Goal: Task Accomplishment & Management: Complete application form

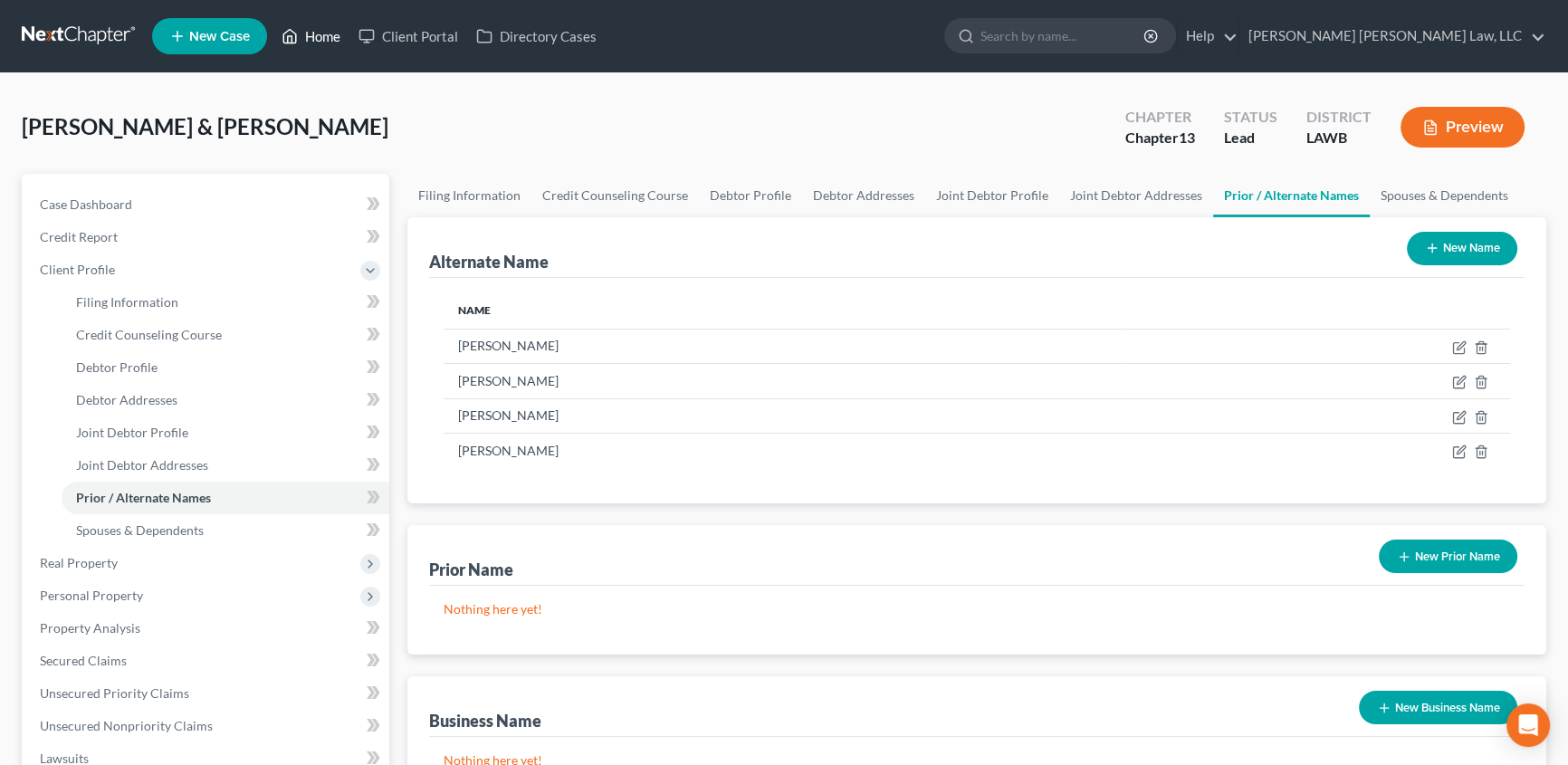
click at [324, 41] on link "Home" at bounding box center [310, 37] width 77 height 33
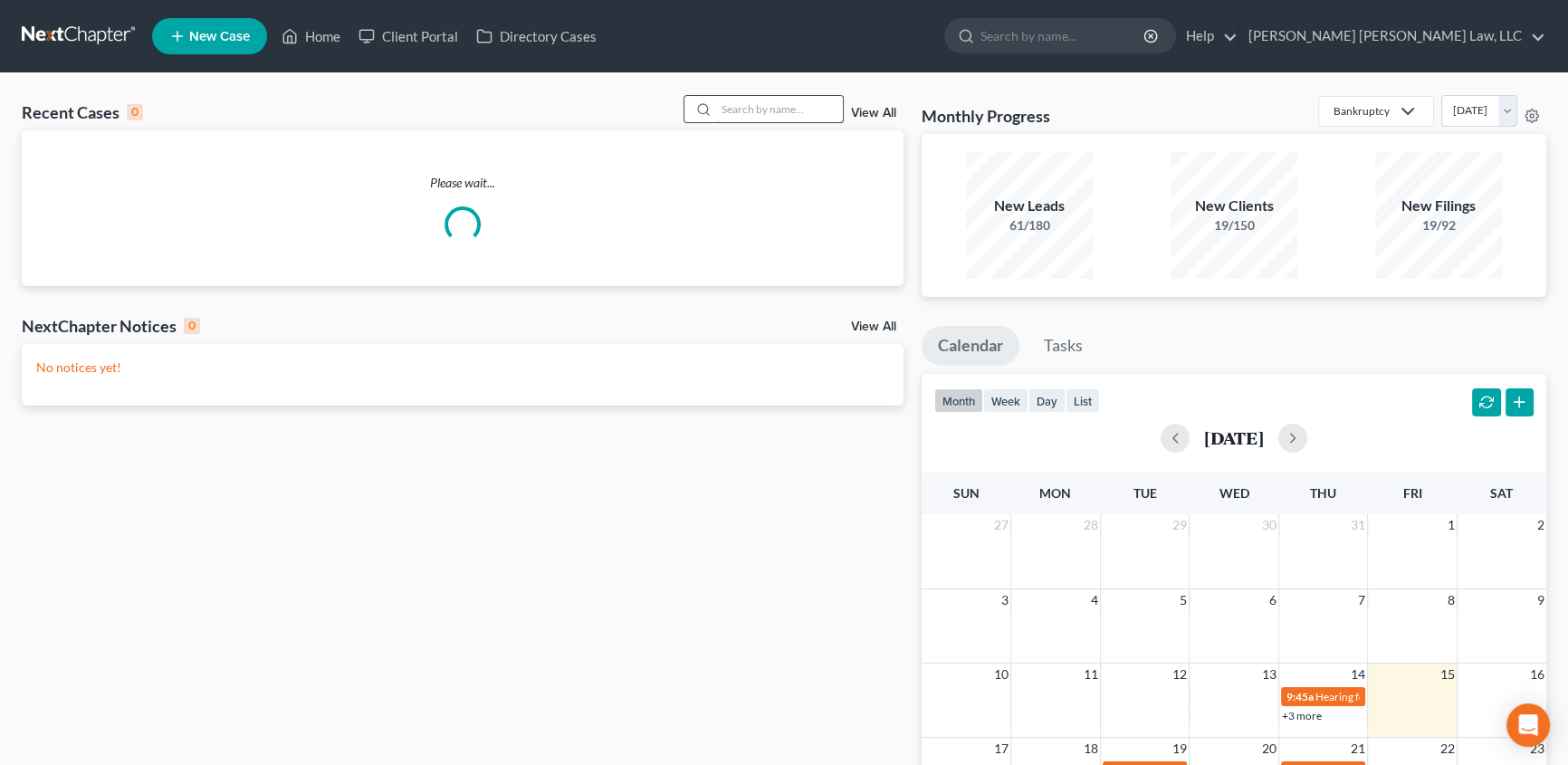
click at [748, 113] on input "search" at bounding box center [779, 108] width 127 height 26
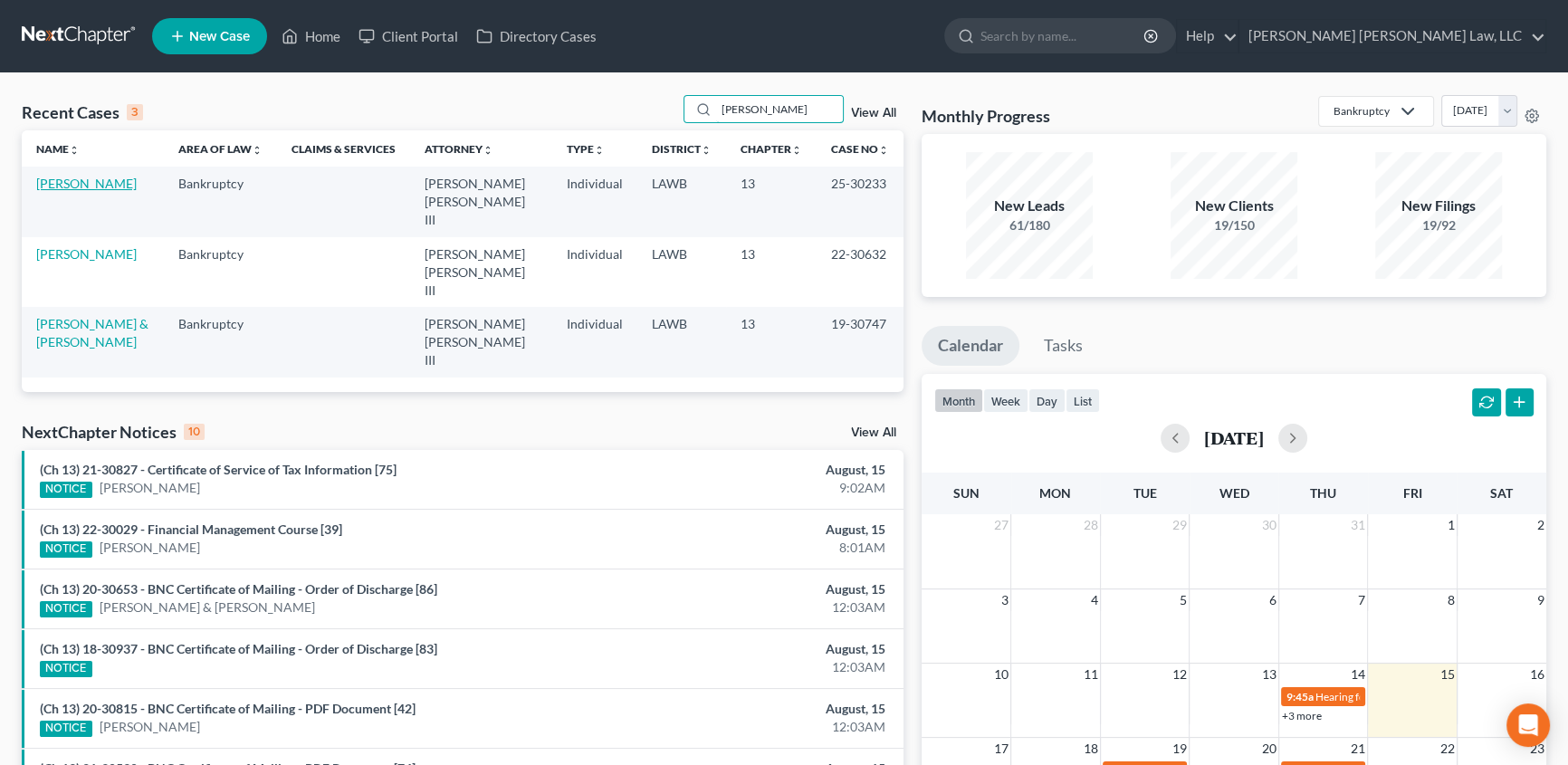
type input "[PERSON_NAME]"
click at [84, 187] on link "[PERSON_NAME]" at bounding box center [86, 183] width 101 height 15
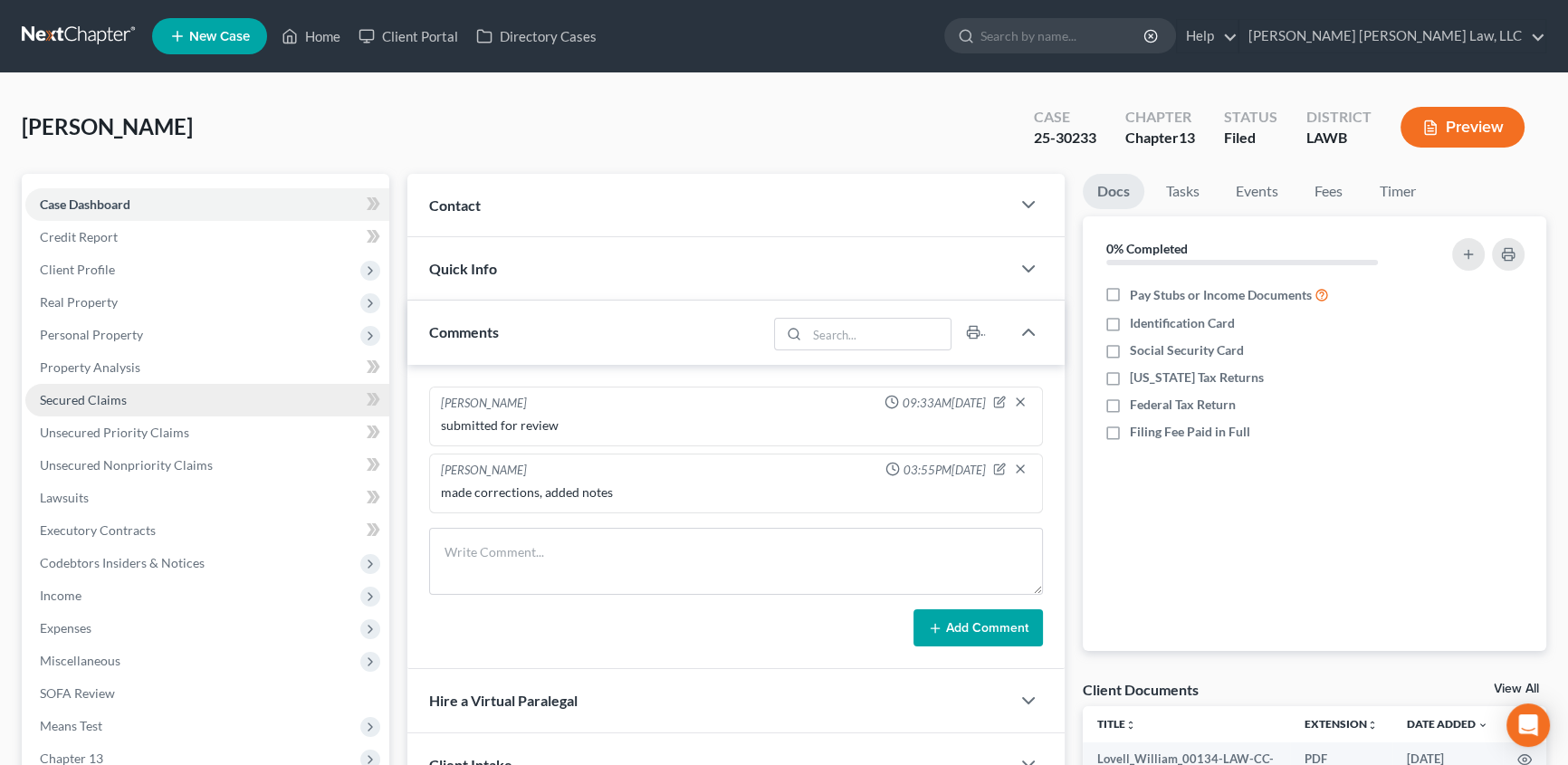
drag, startPoint x: 64, startPoint y: 335, endPoint x: 329, endPoint y: 382, distance: 269.1
click at [64, 336] on span "Personal Property" at bounding box center [91, 334] width 104 height 15
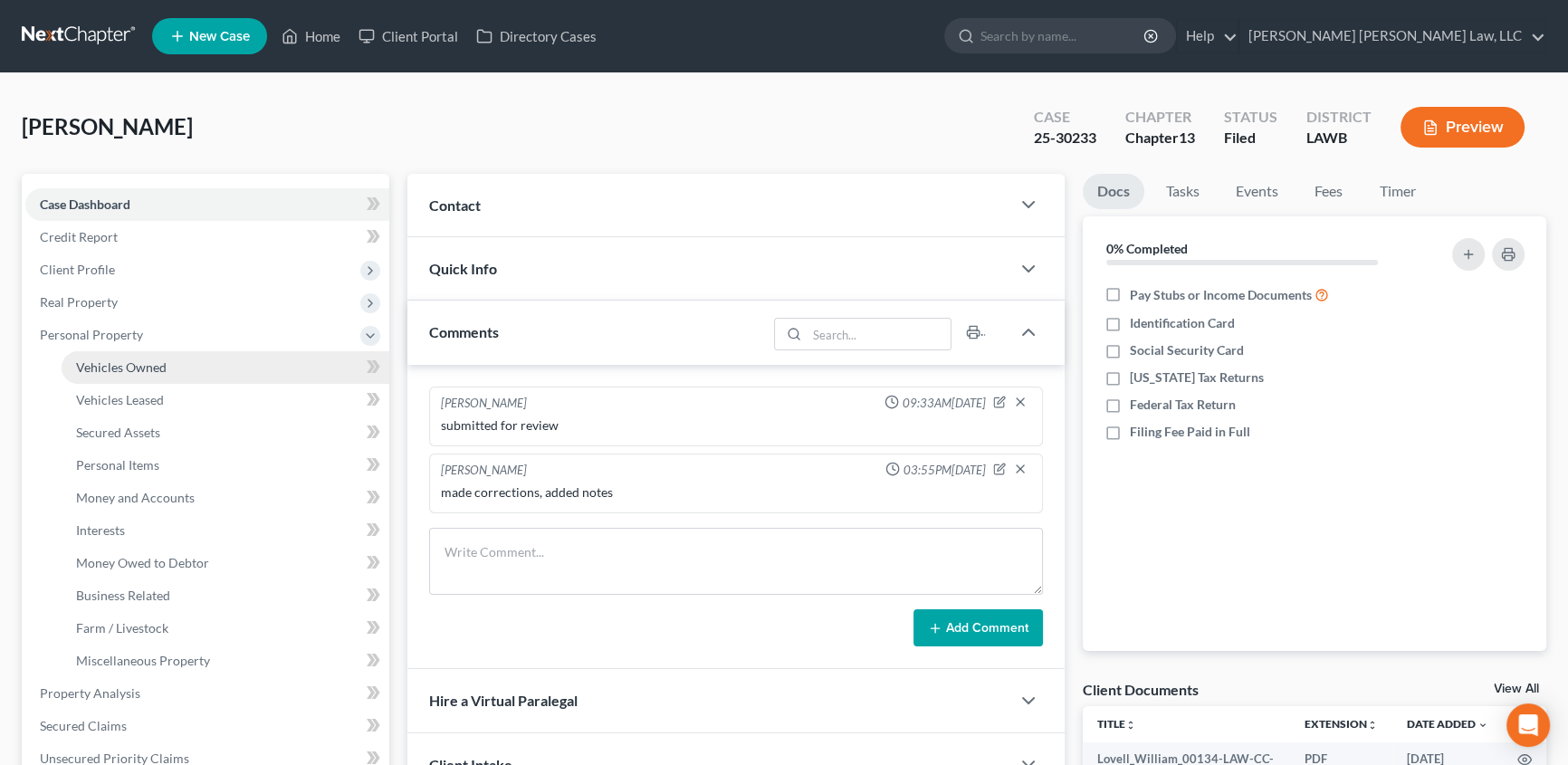
click at [134, 368] on span "Vehicles Owned" at bounding box center [121, 367] width 90 height 15
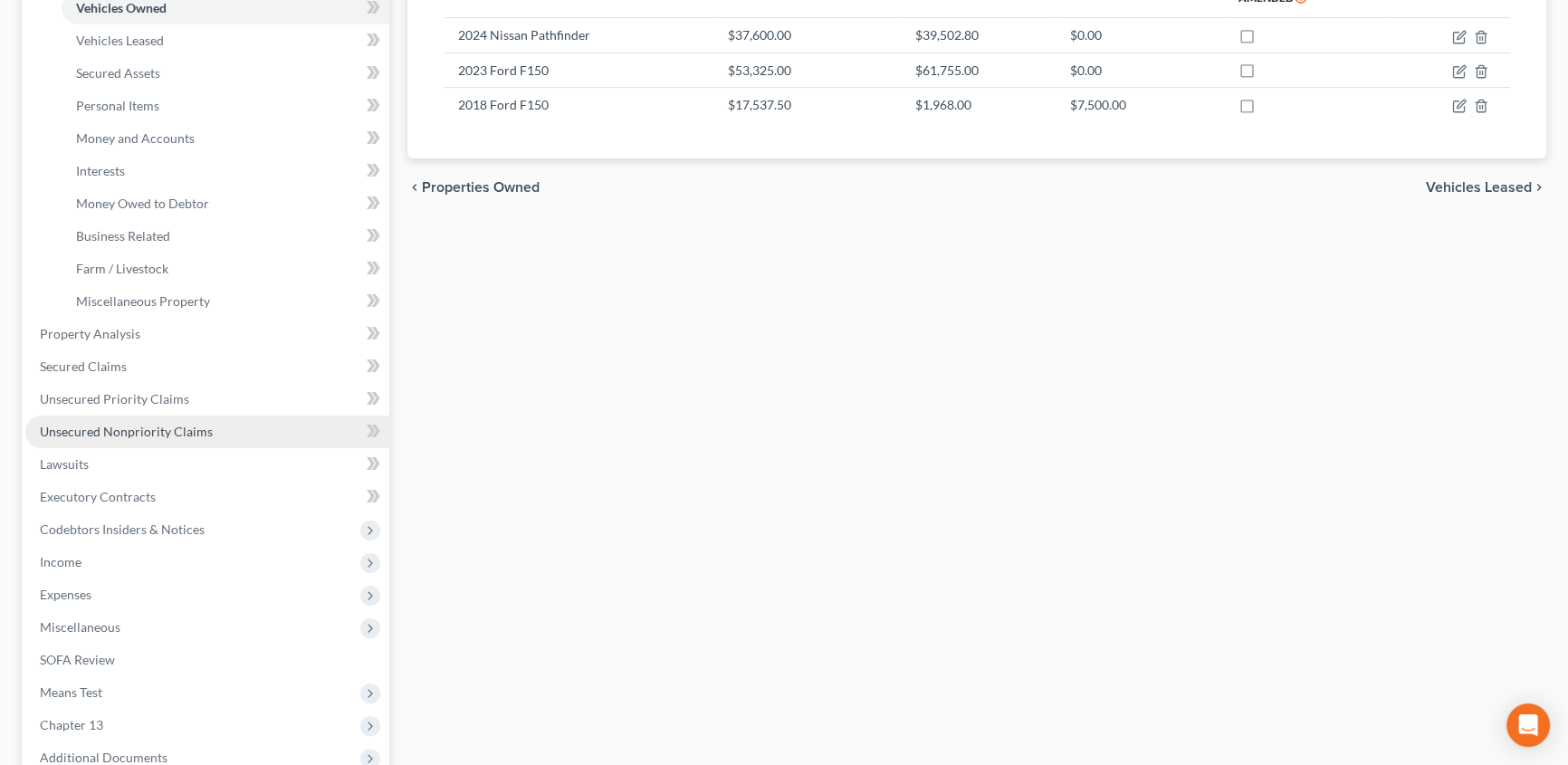
scroll to position [411, 0]
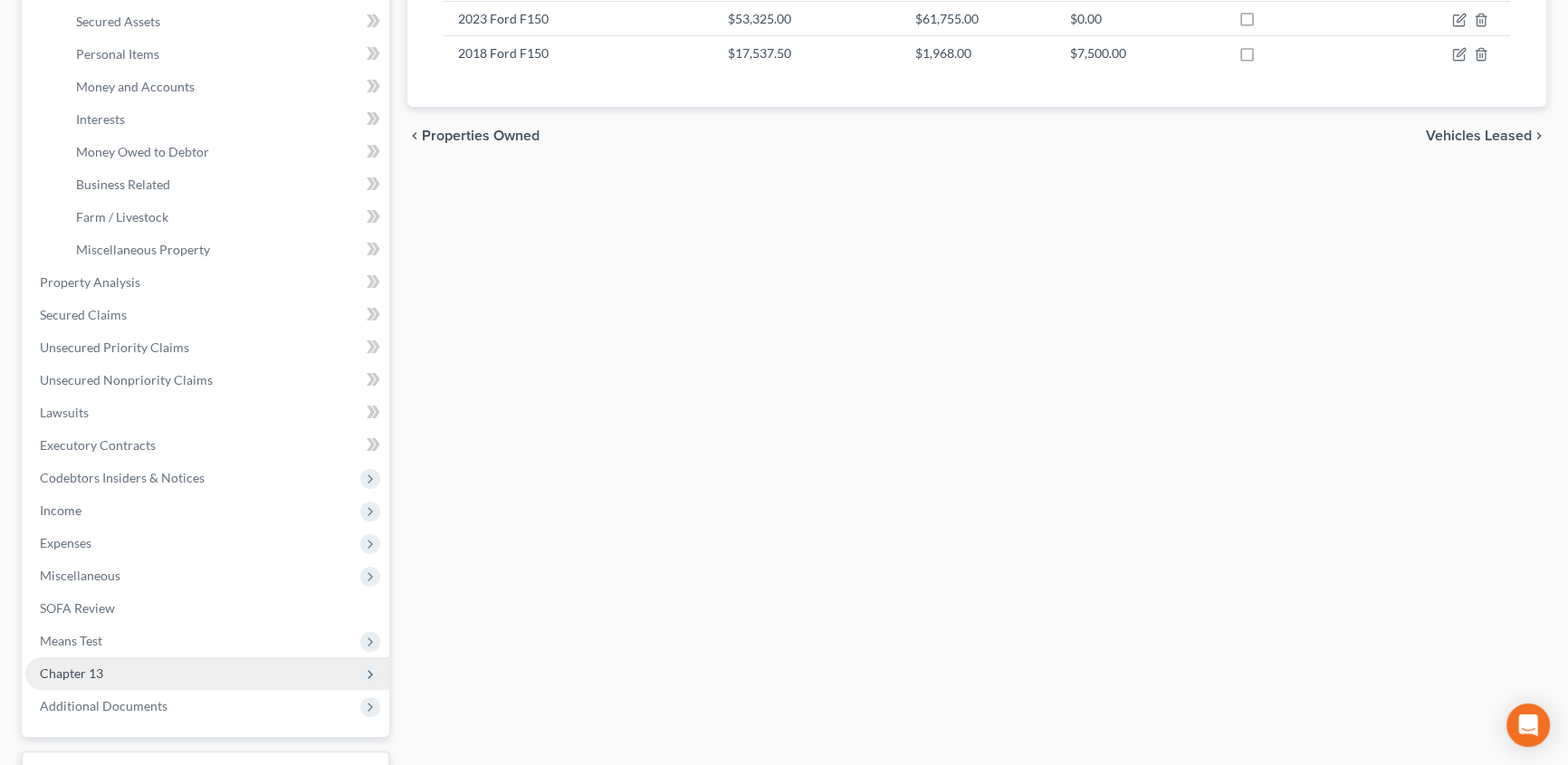
click at [77, 666] on span "Chapter 13" at bounding box center [71, 673] width 63 height 15
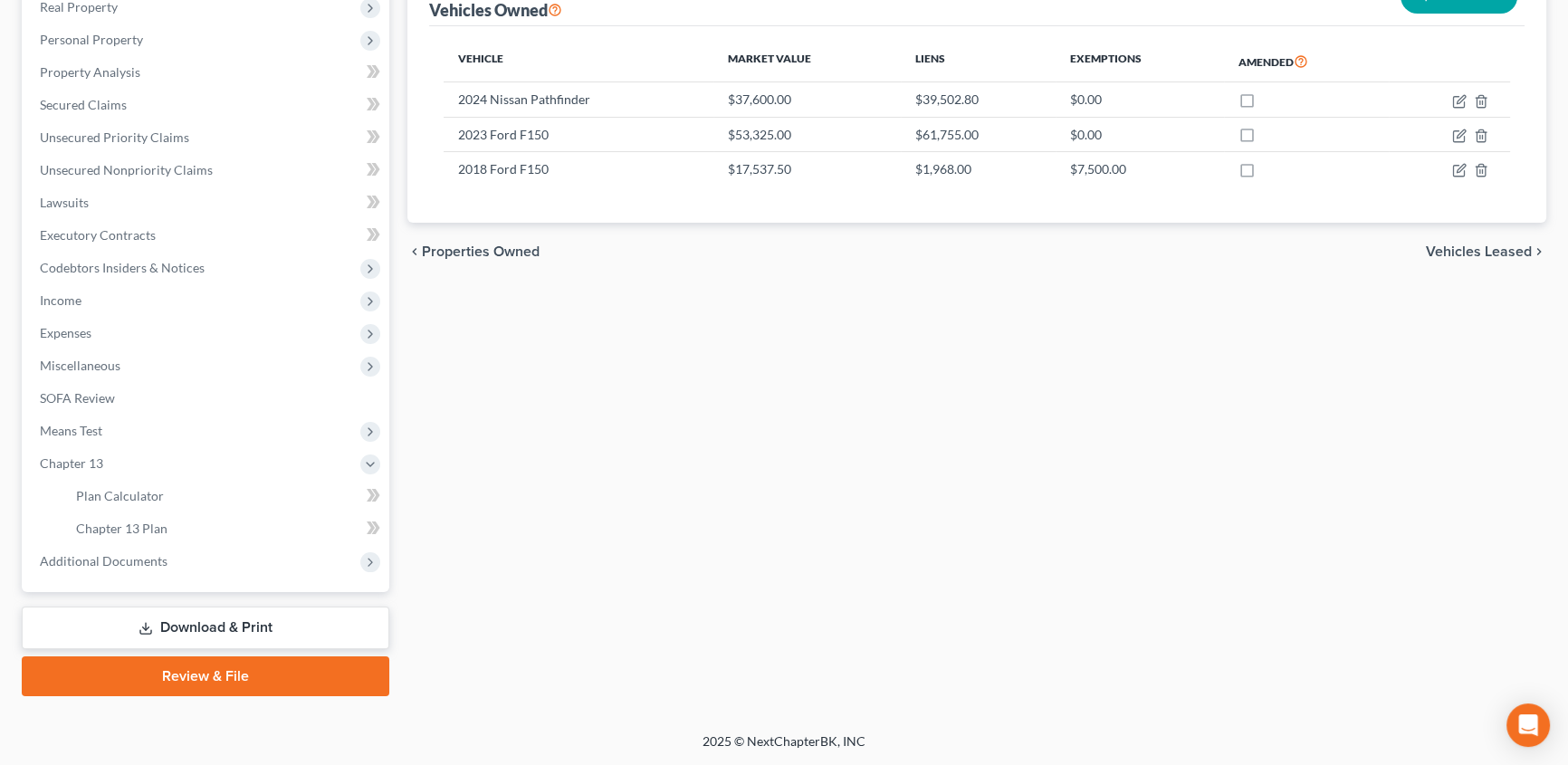
scroll to position [293, 0]
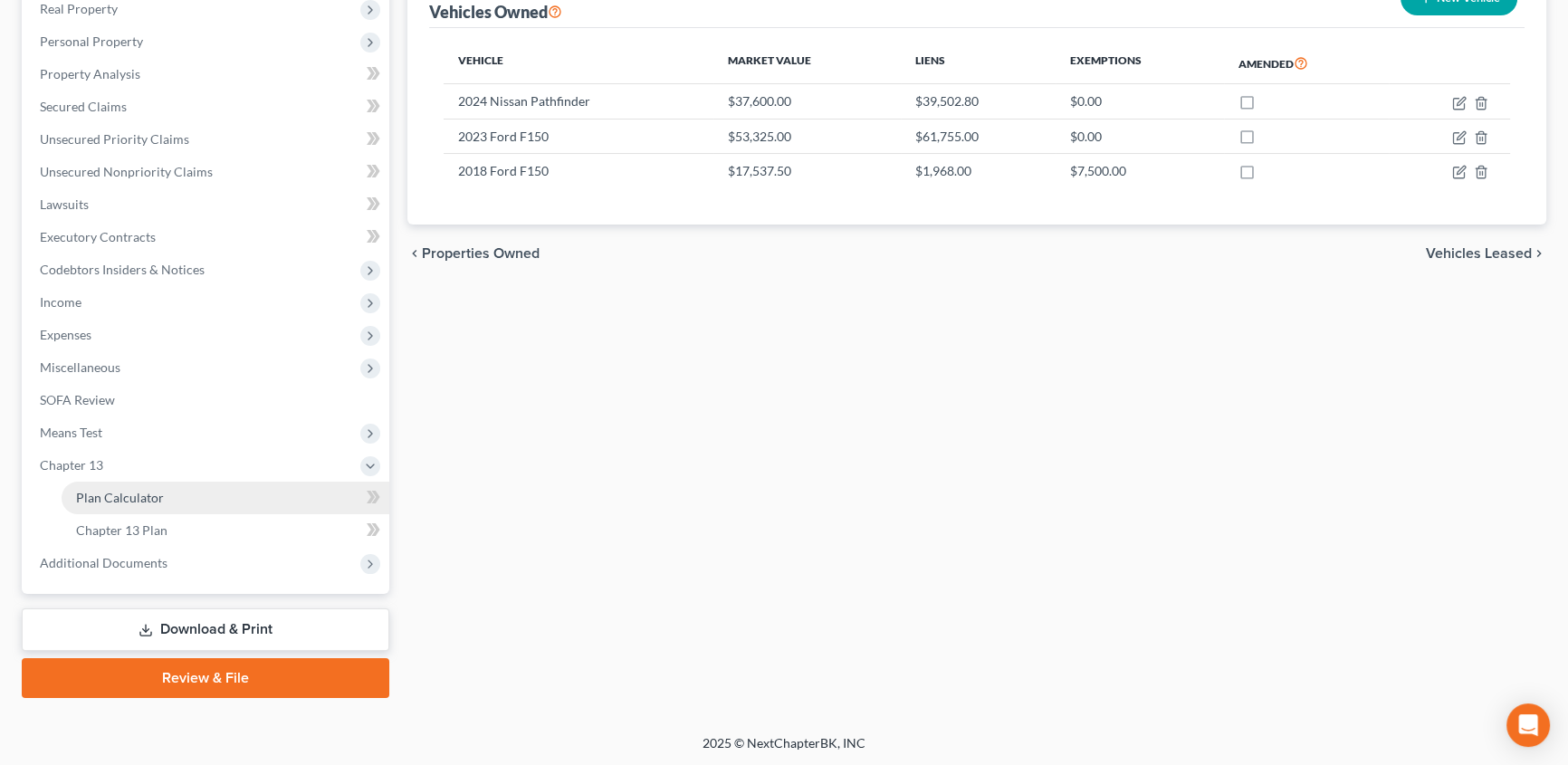
click at [156, 497] on span "Plan Calculator" at bounding box center [120, 498] width 88 height 15
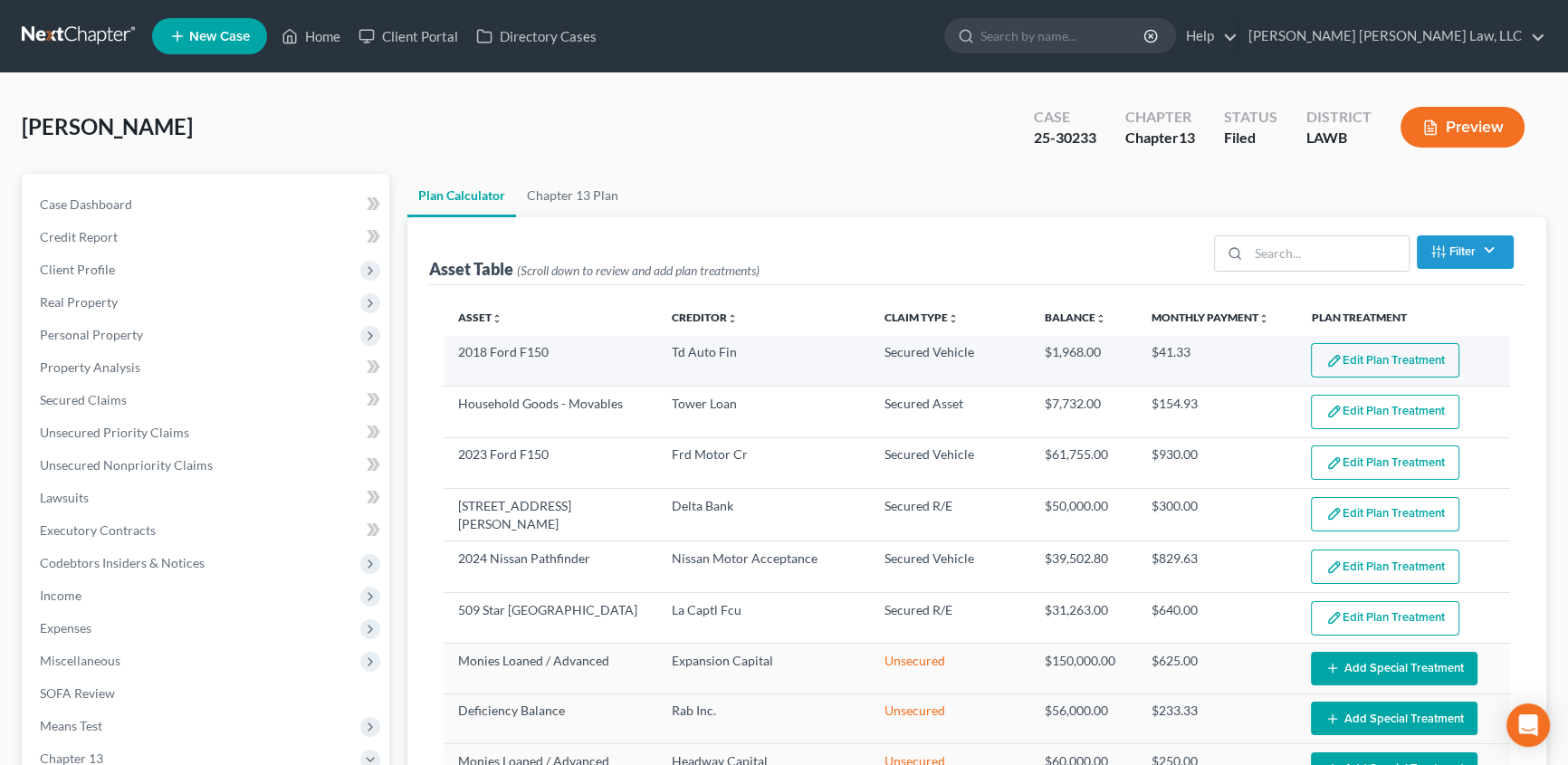
select select "59"
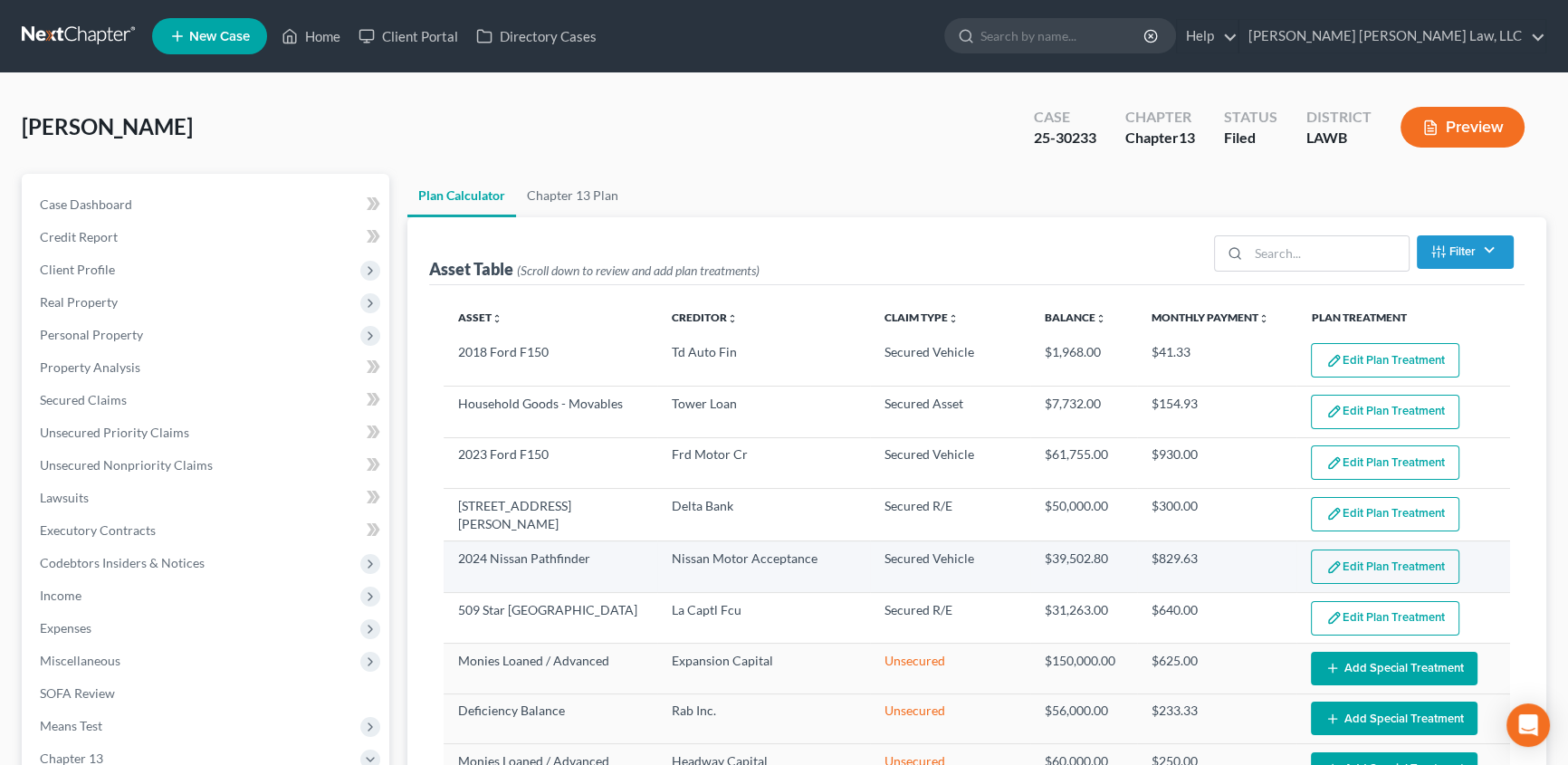
click at [1370, 564] on button "Edit Plan Treatment" at bounding box center [1384, 566] width 148 height 35
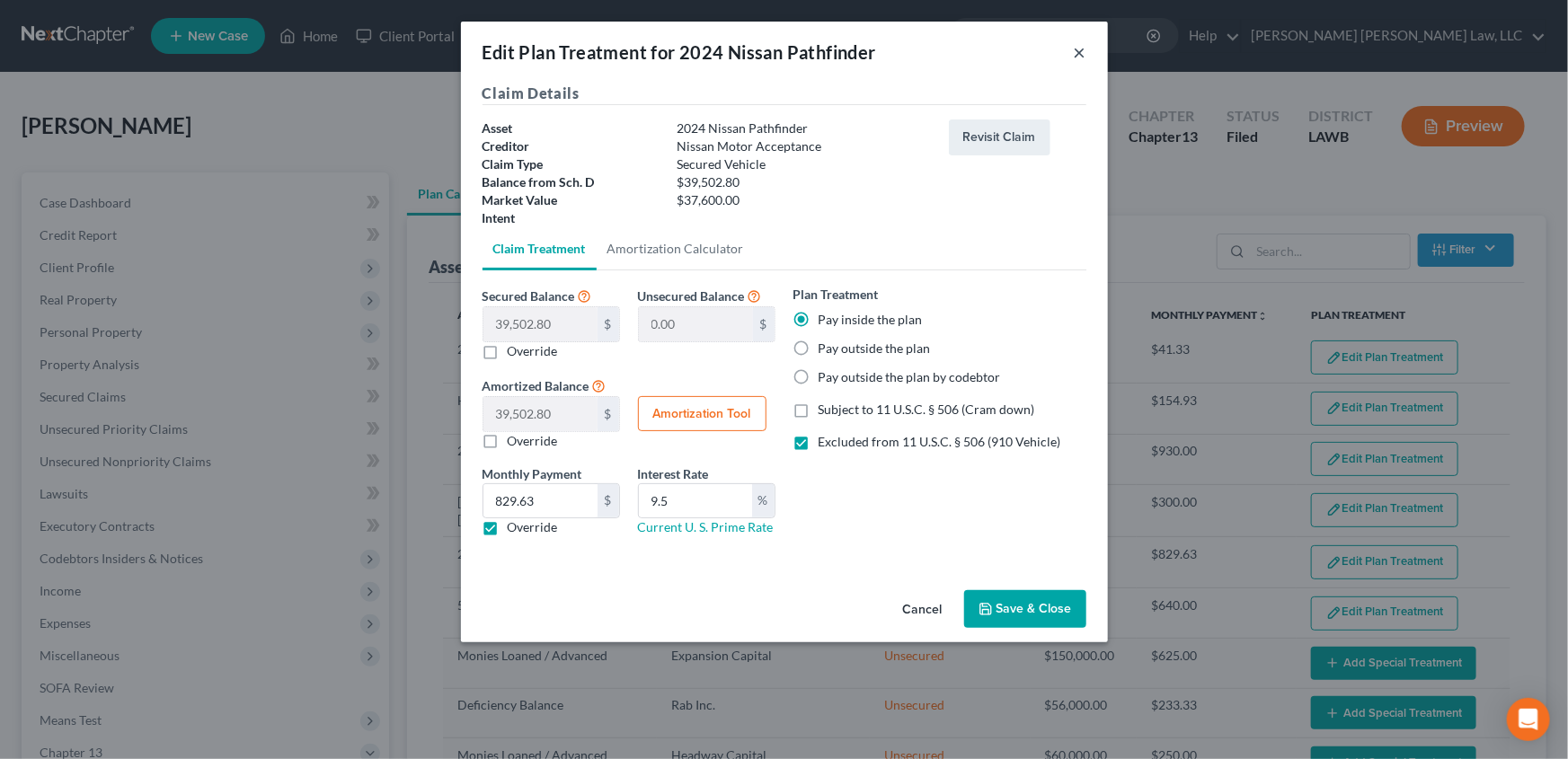
click at [1083, 50] on button "×" at bounding box center [1080, 52] width 12 height 21
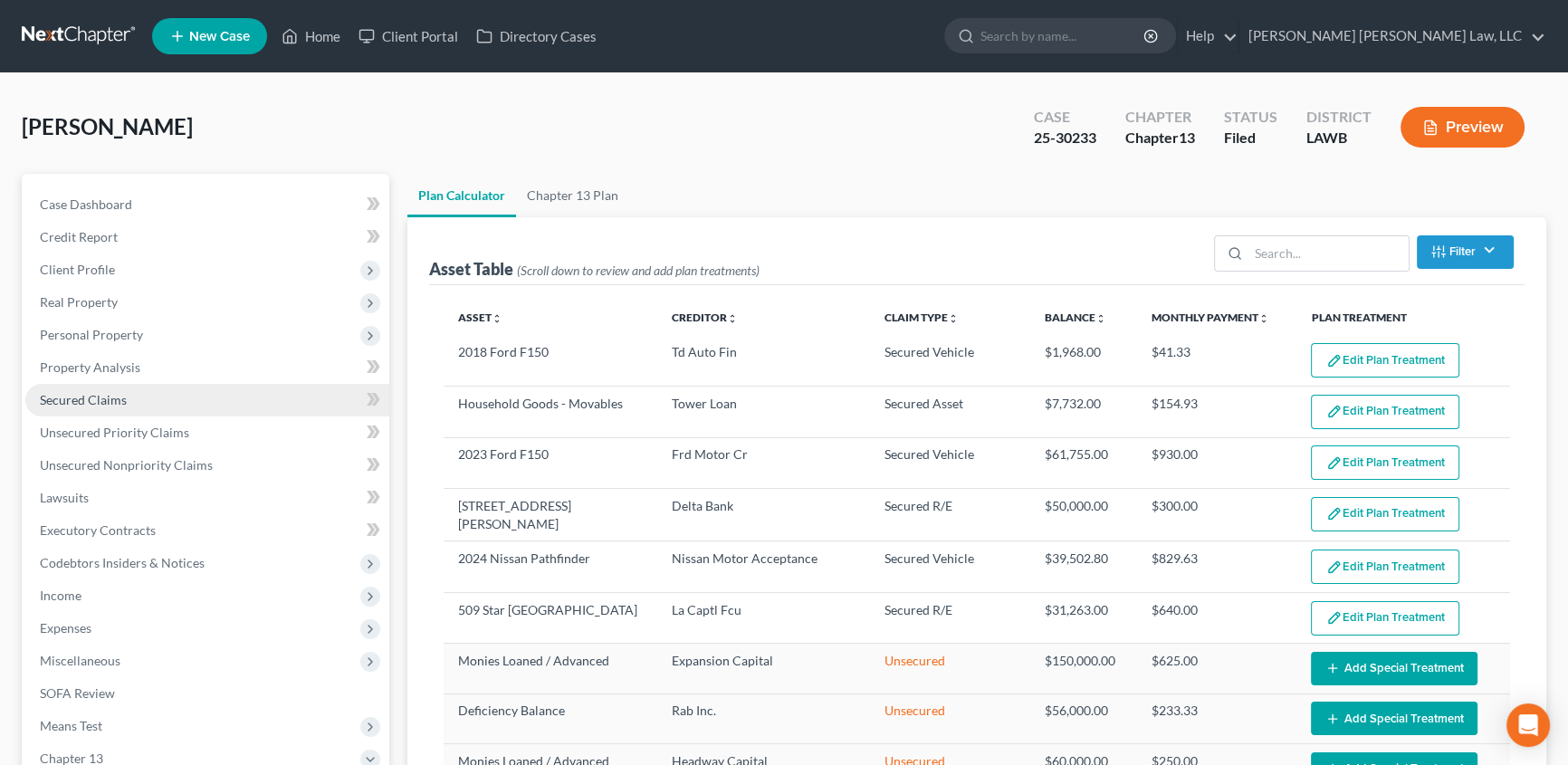
click at [77, 394] on span "Secured Claims" at bounding box center [83, 400] width 87 height 15
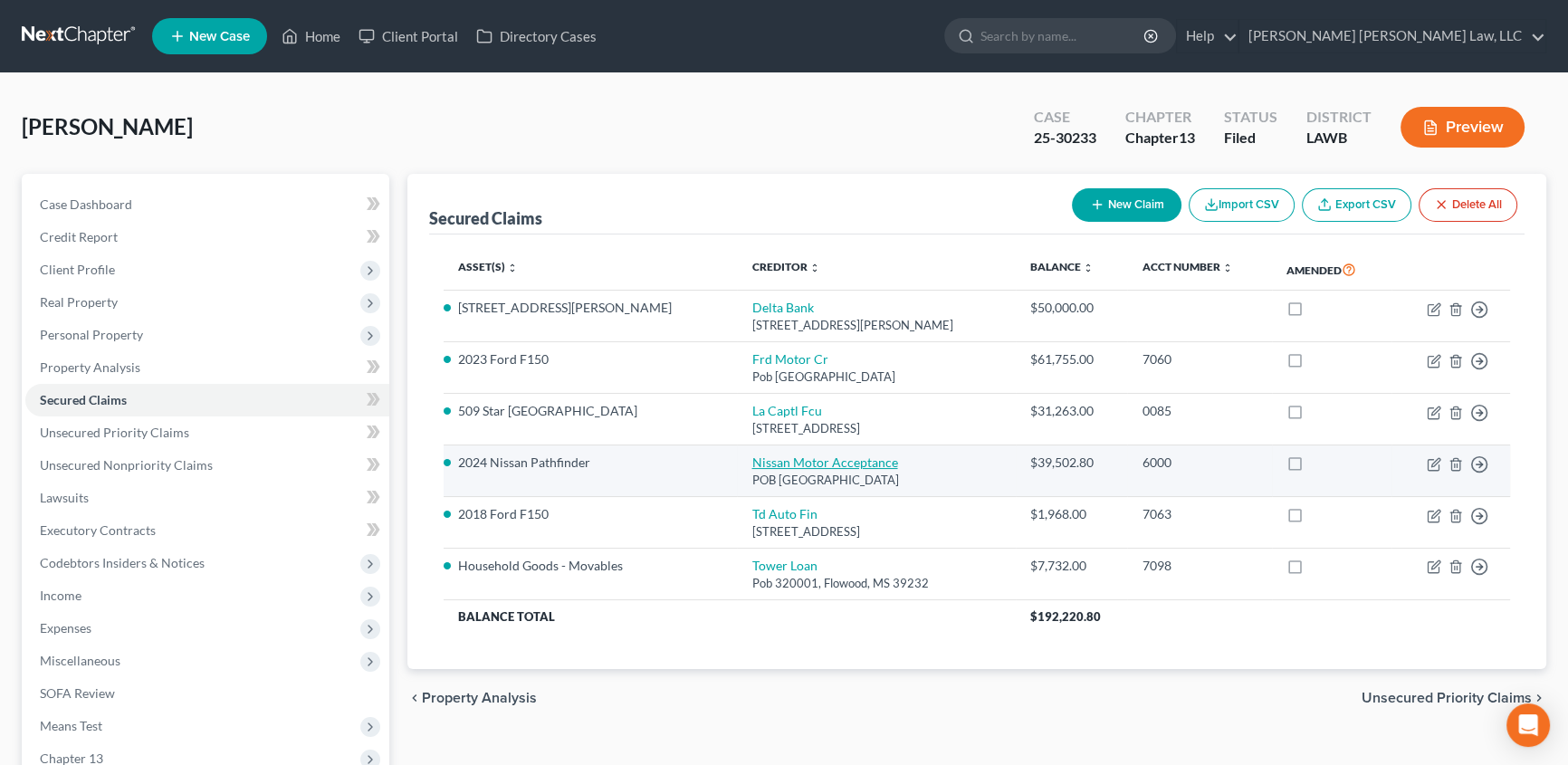
click at [752, 461] on link "Nissan Motor Acceptance" at bounding box center [824, 462] width 145 height 15
select select "45"
select select "8"
select select "4"
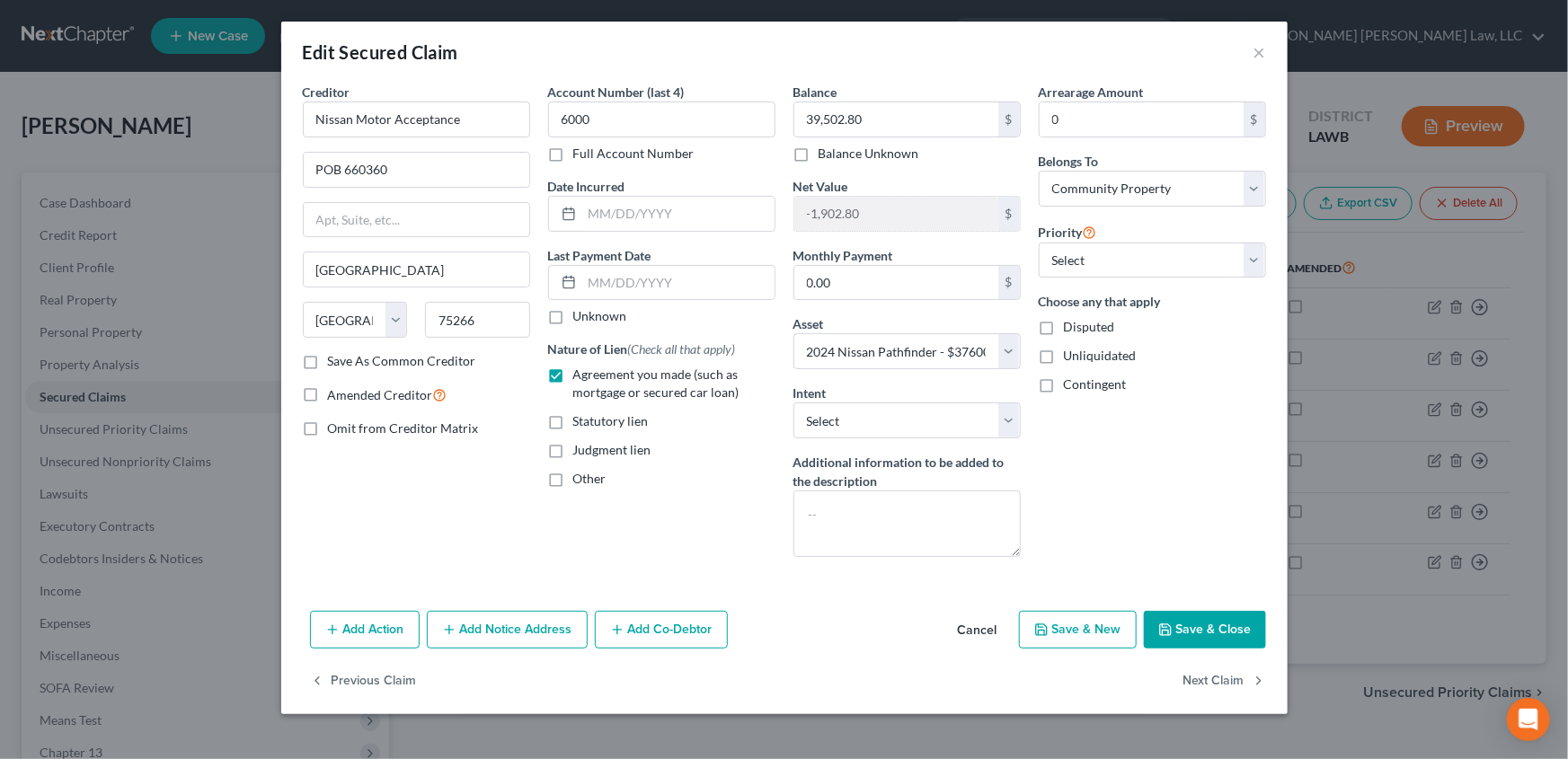
click at [494, 624] on button "Add Notice Address" at bounding box center [507, 628] width 161 height 37
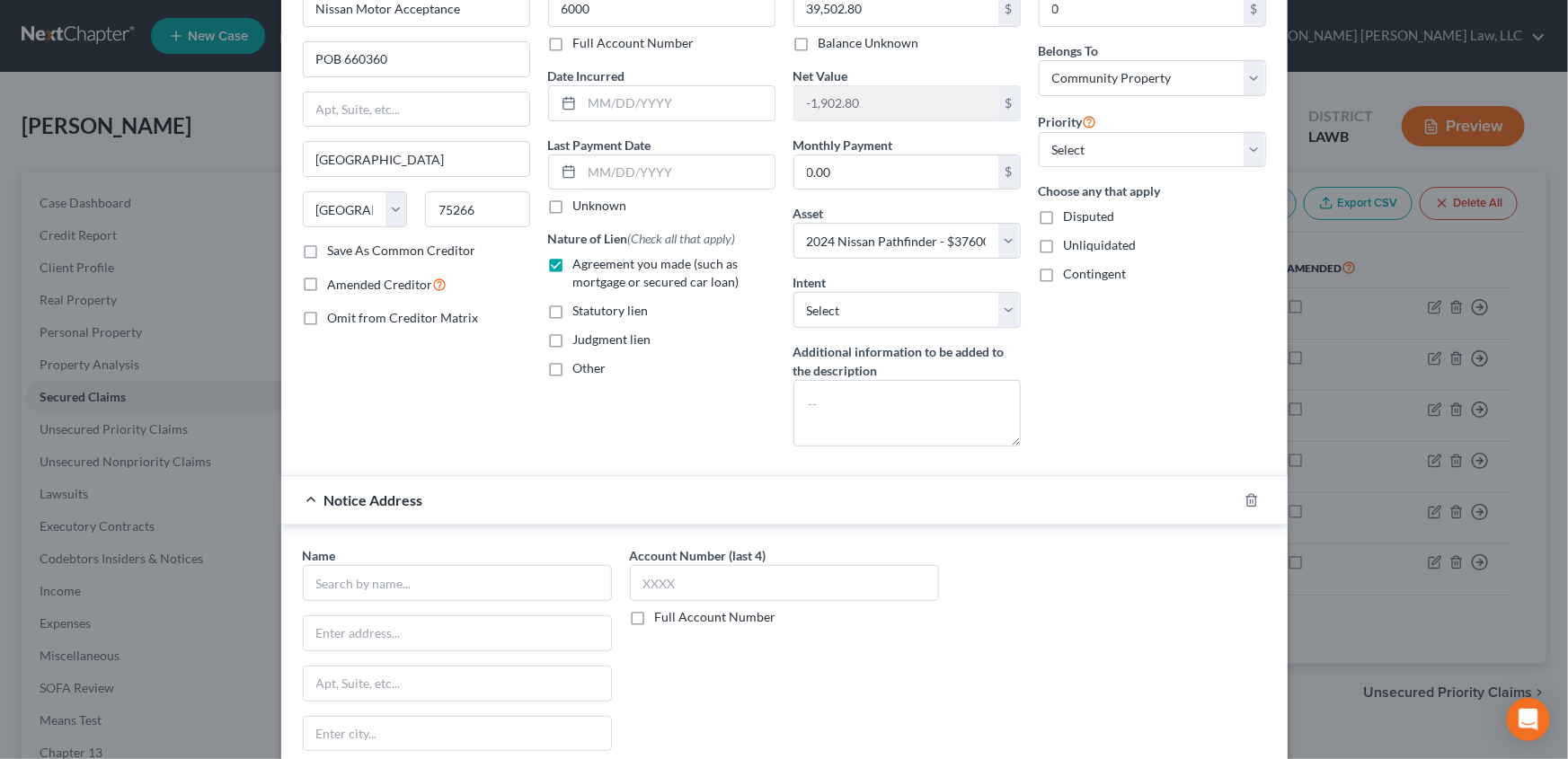
scroll to position [162, 0]
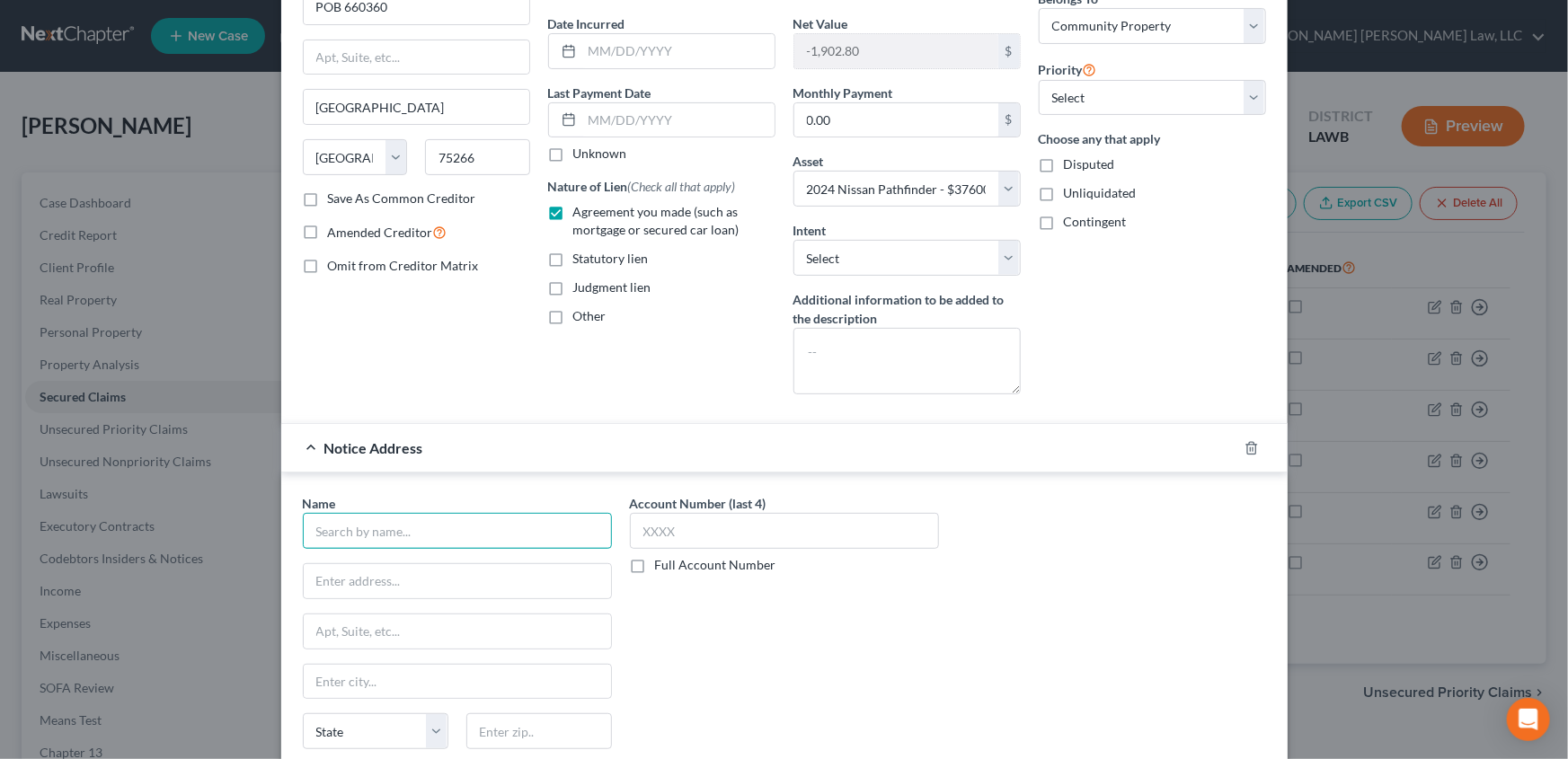
click at [354, 526] on input "text" at bounding box center [457, 530] width 309 height 36
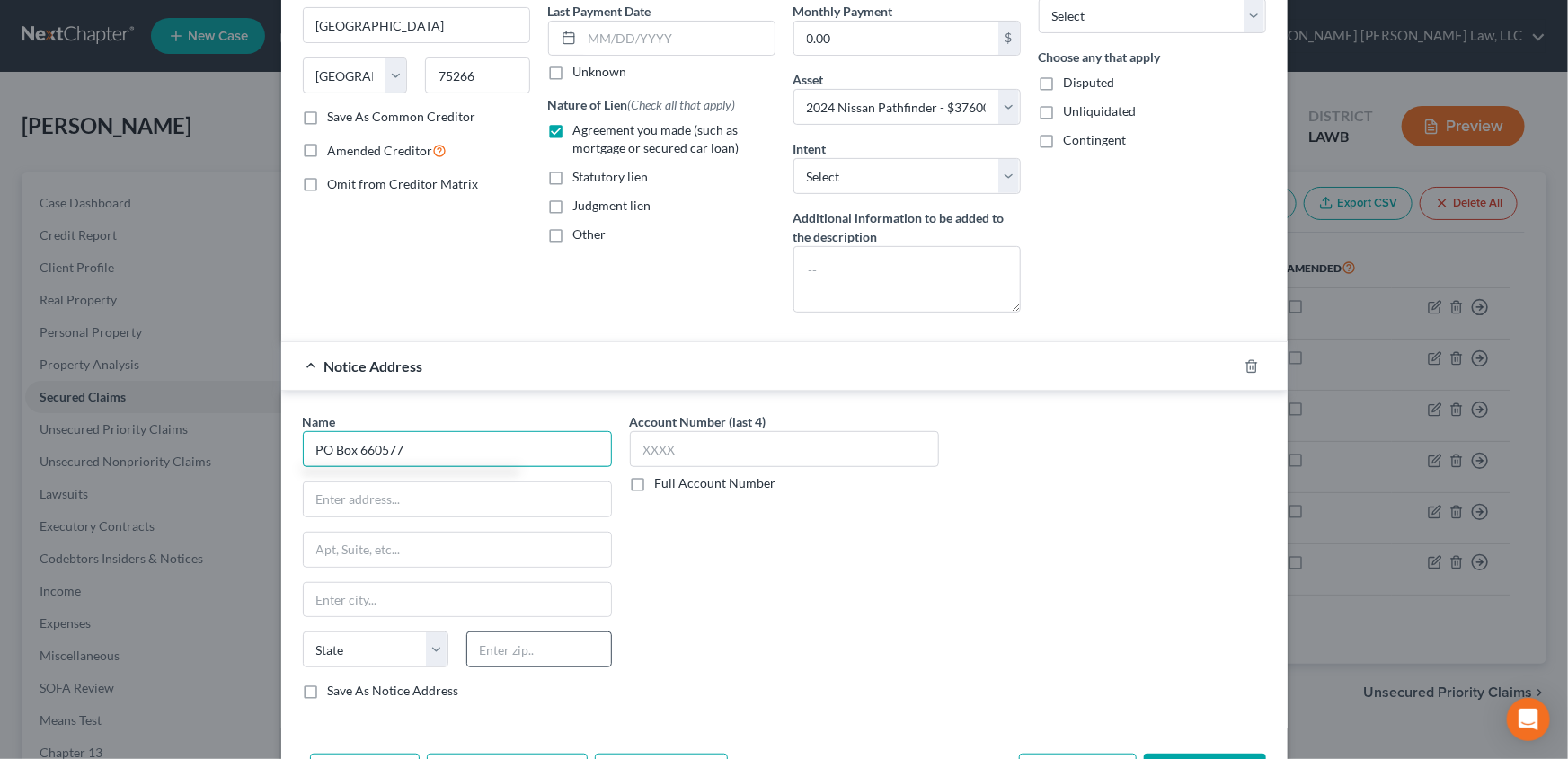
type input "PO Box 660577"
click at [541, 655] on input "text" at bounding box center [538, 649] width 145 height 36
type input "75266"
type input "[GEOGRAPHIC_DATA]"
select select "45"
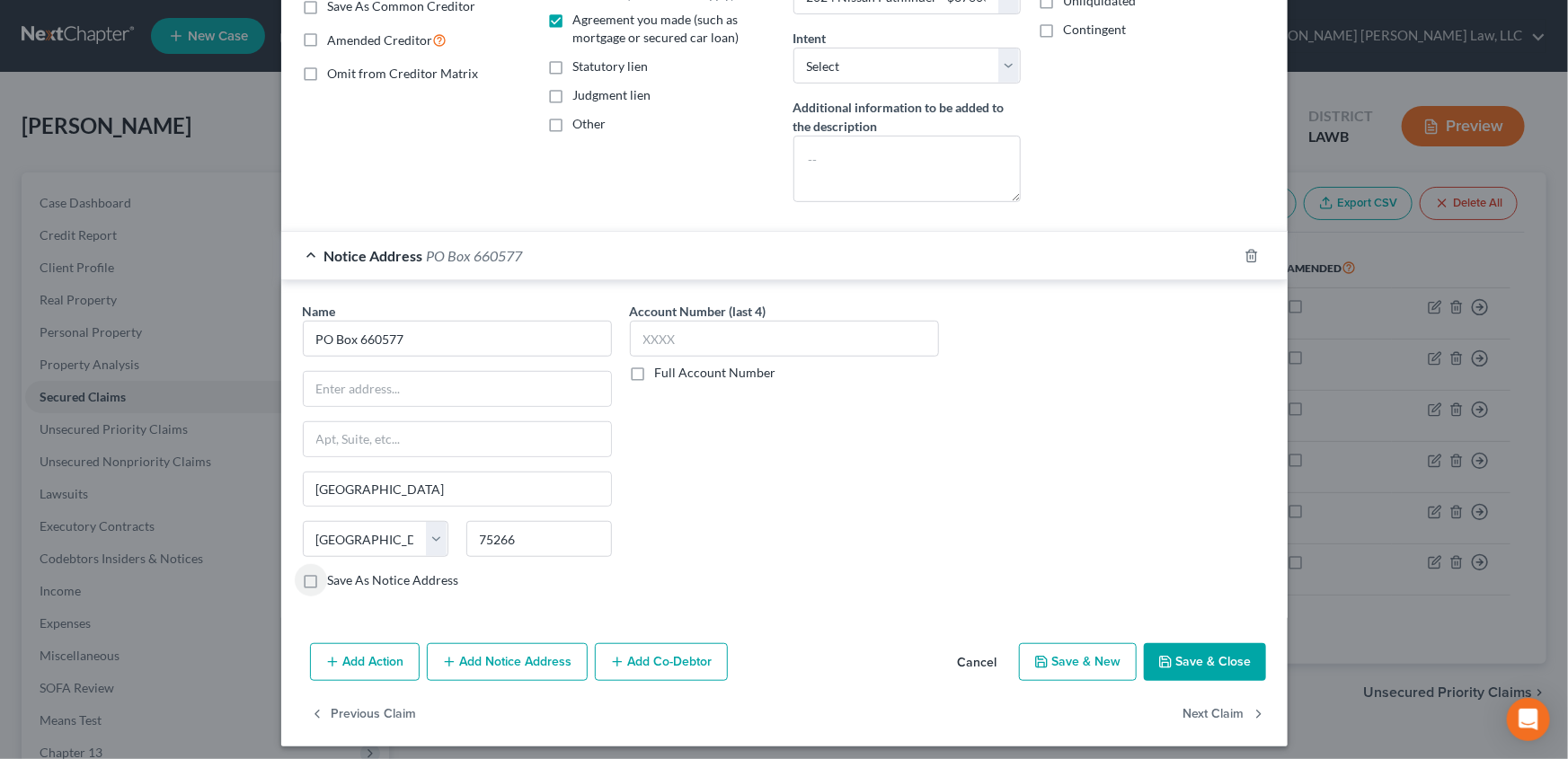
scroll to position [362, 0]
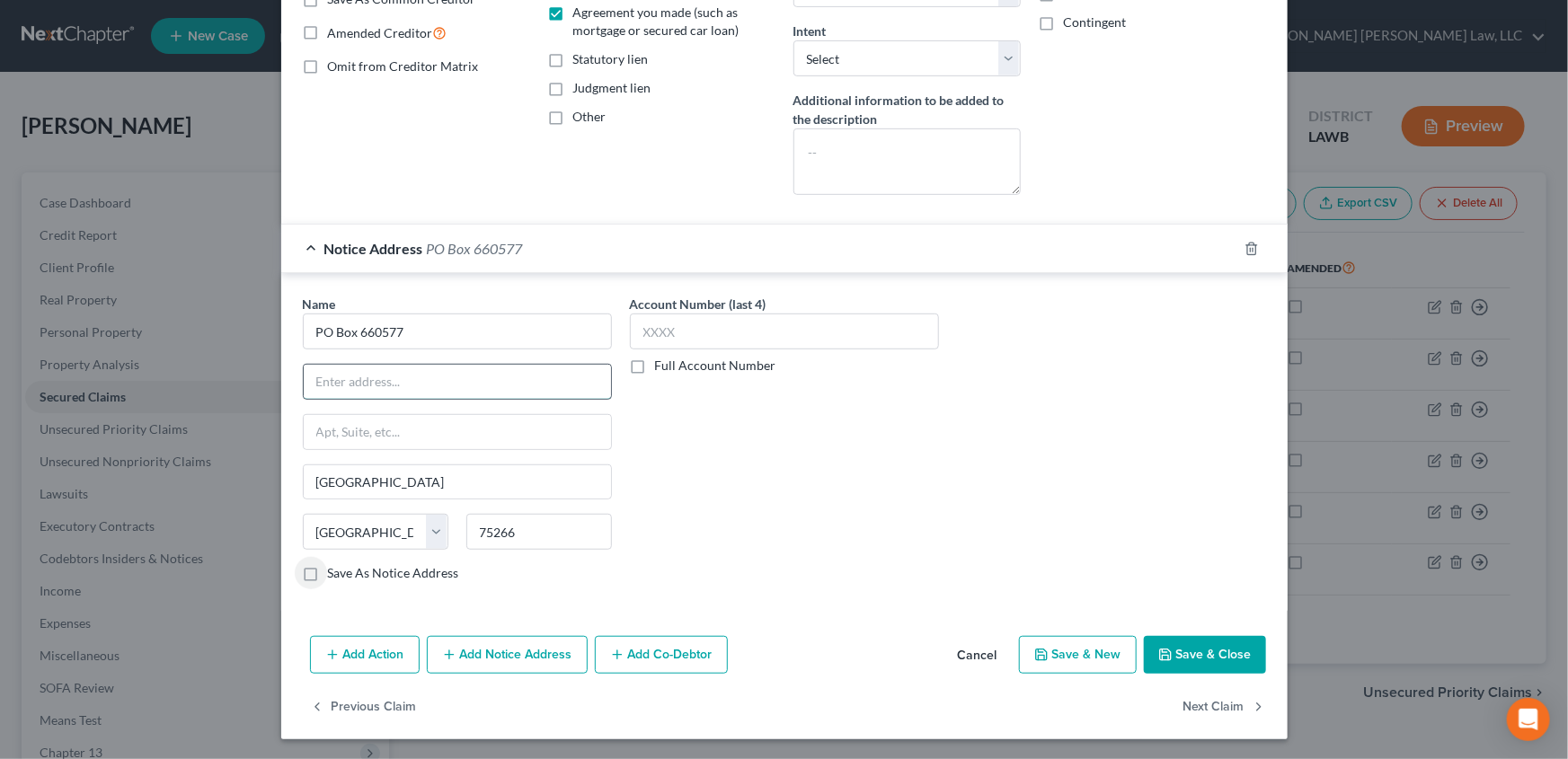
click at [336, 380] on input "text" at bounding box center [458, 381] width 308 height 35
type input "PO Box 660577"
click at [404, 331] on input "PO Box 660577" at bounding box center [457, 331] width 309 height 36
type input "P"
click at [809, 425] on div "Account Number (last 4) Full Account Number" at bounding box center [784, 446] width 327 height 302
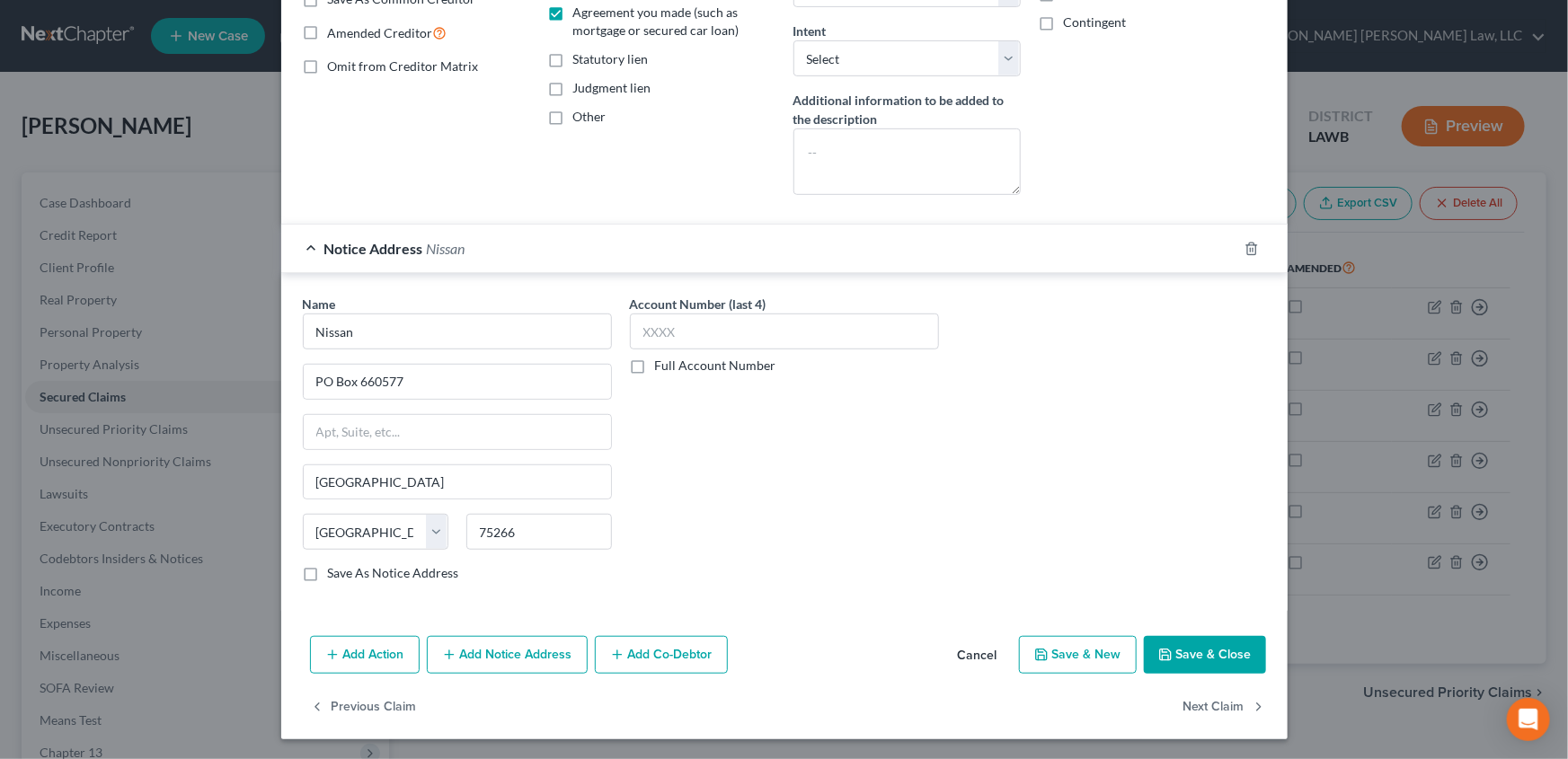
type input "Nissan"
click at [1065, 659] on button "Save & New" at bounding box center [1078, 654] width 117 height 37
select select "0"
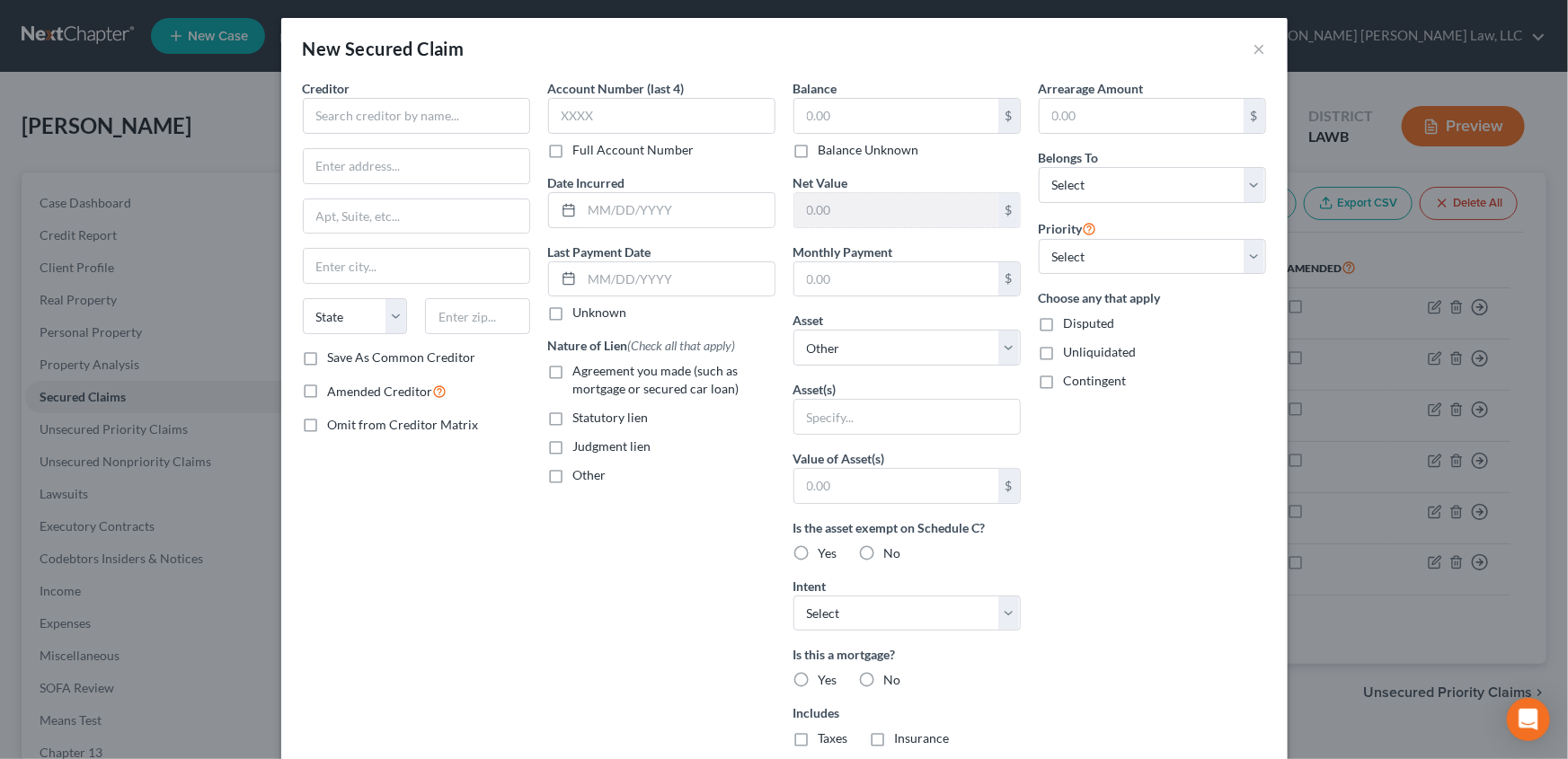
scroll to position [0, 0]
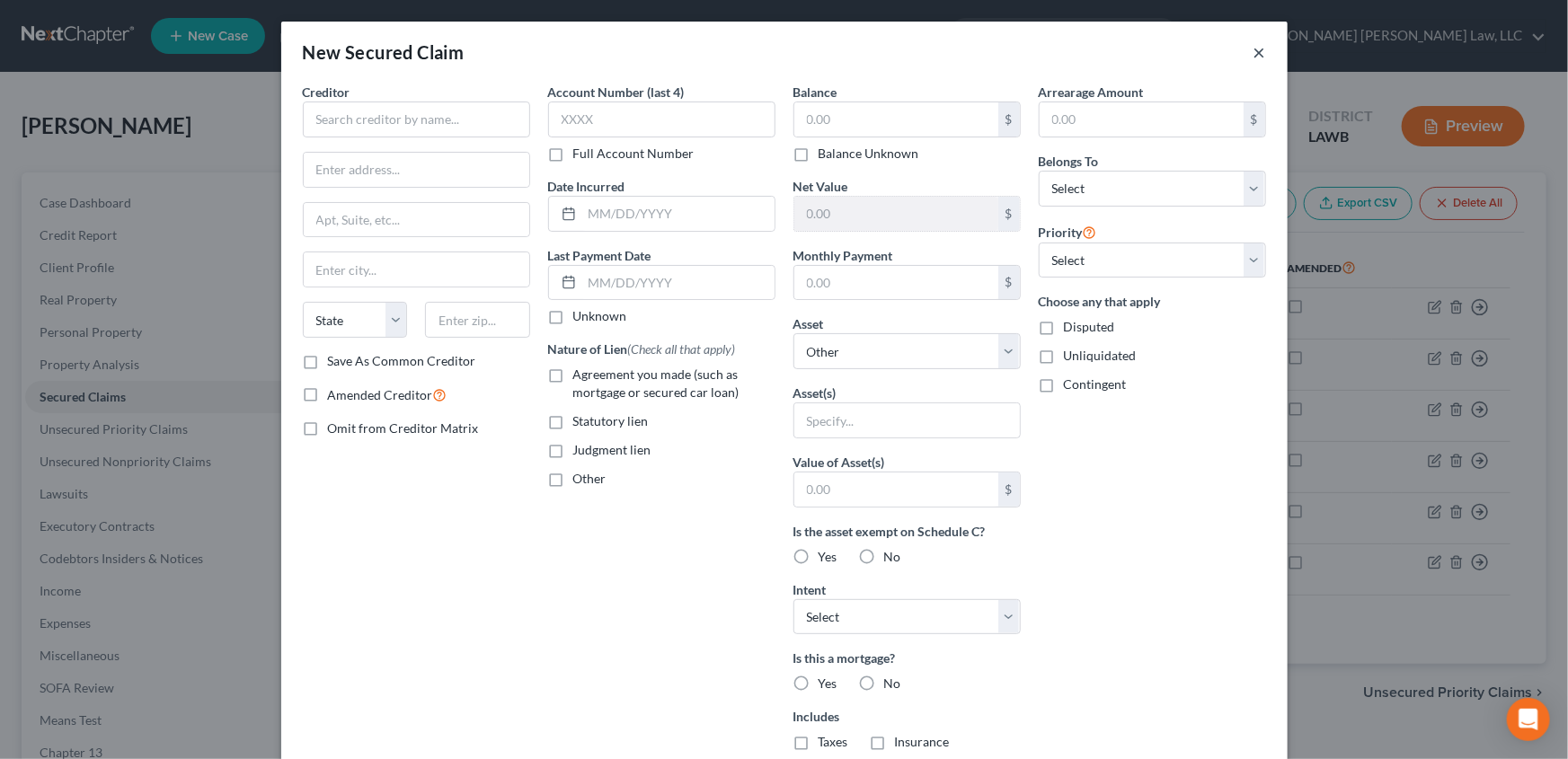
click at [1254, 50] on button "×" at bounding box center [1259, 52] width 12 height 21
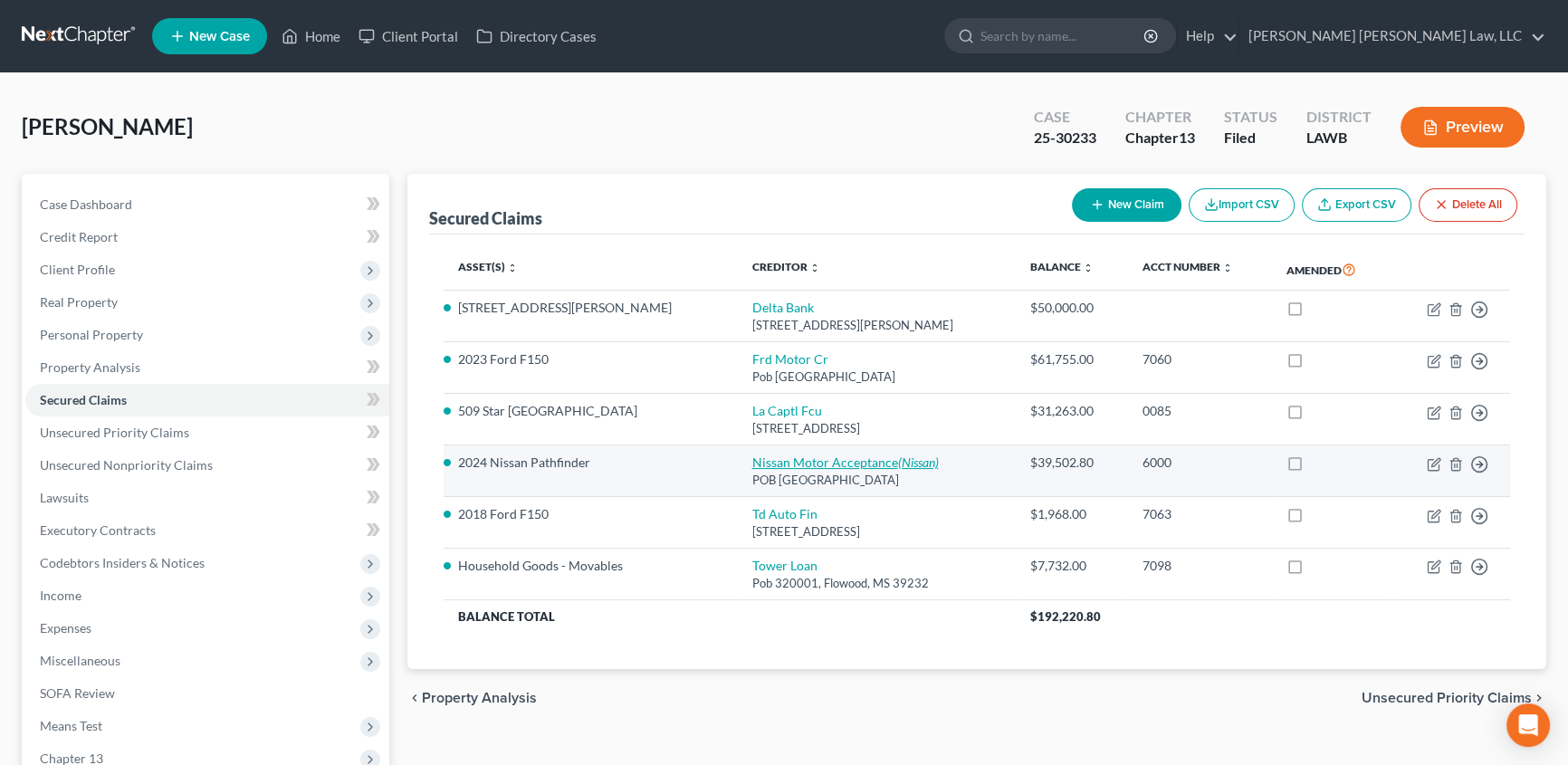
click at [776, 458] on link "Nissan Motor Acceptance (Nissan)" at bounding box center [845, 462] width 187 height 15
select select "45"
select select "8"
select select "4"
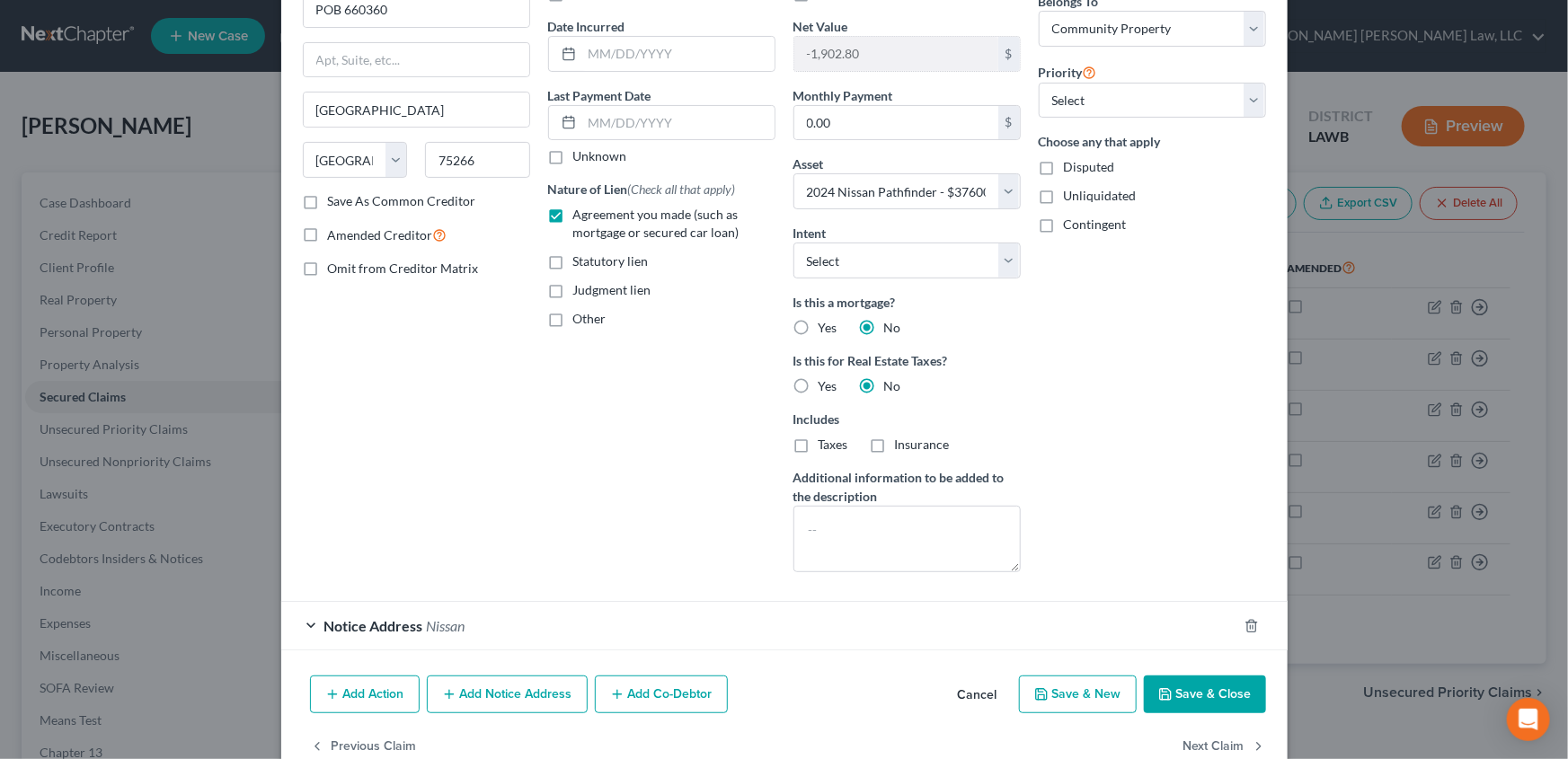
scroll to position [200, 0]
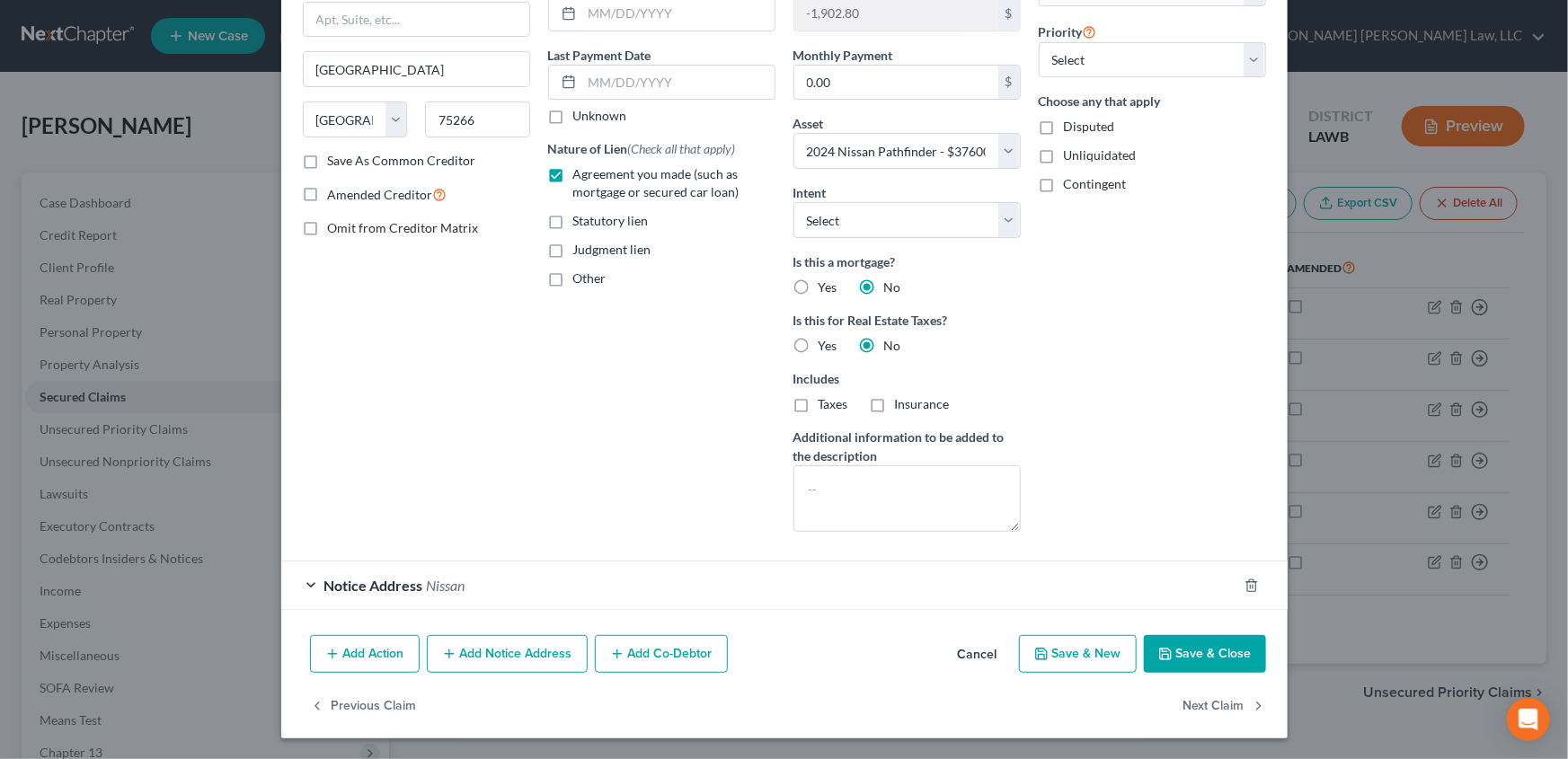
click at [542, 655] on button "Add Notice Address" at bounding box center [507, 653] width 161 height 37
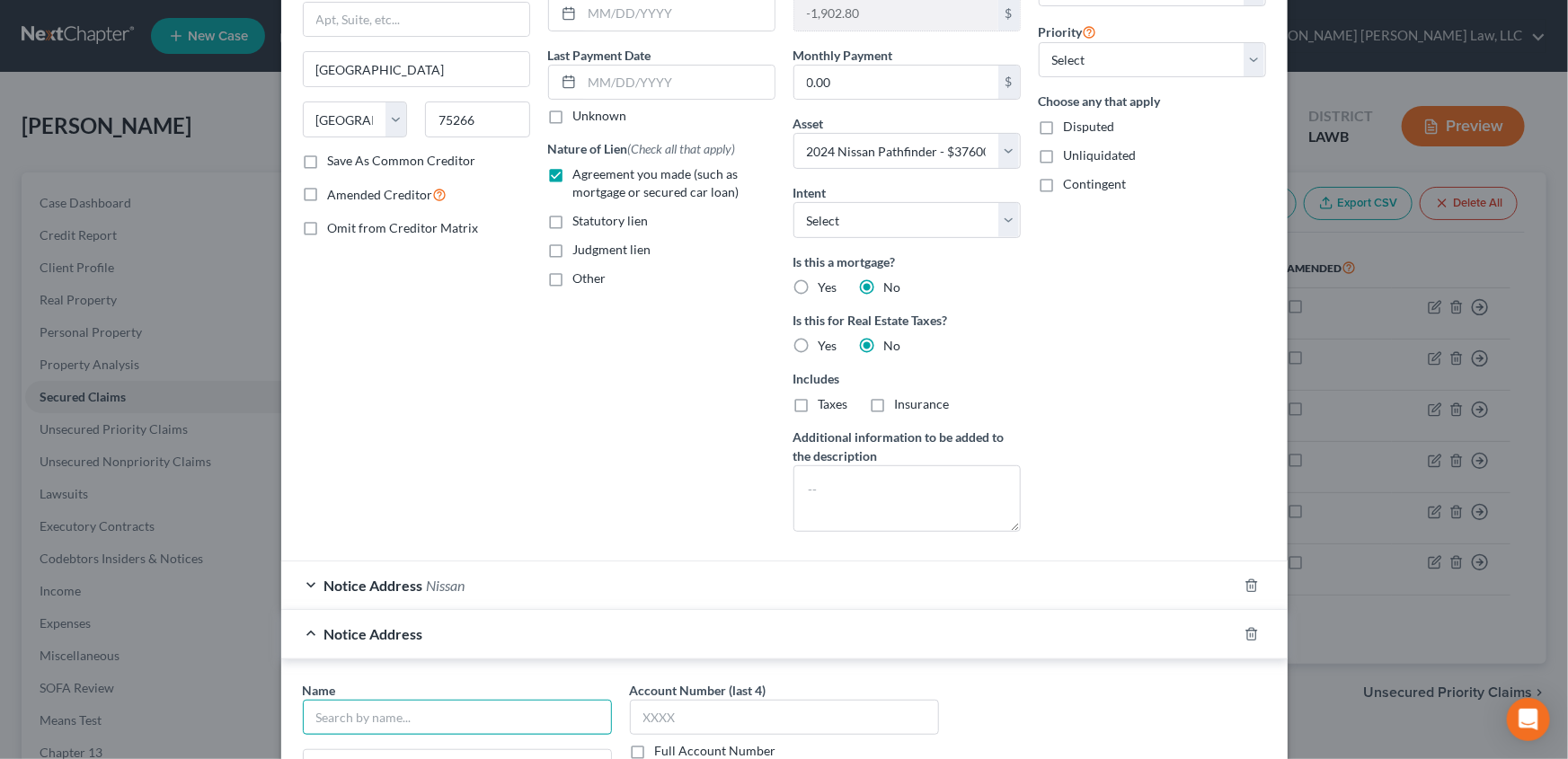
click at [353, 712] on input "text" at bounding box center [457, 717] width 309 height 36
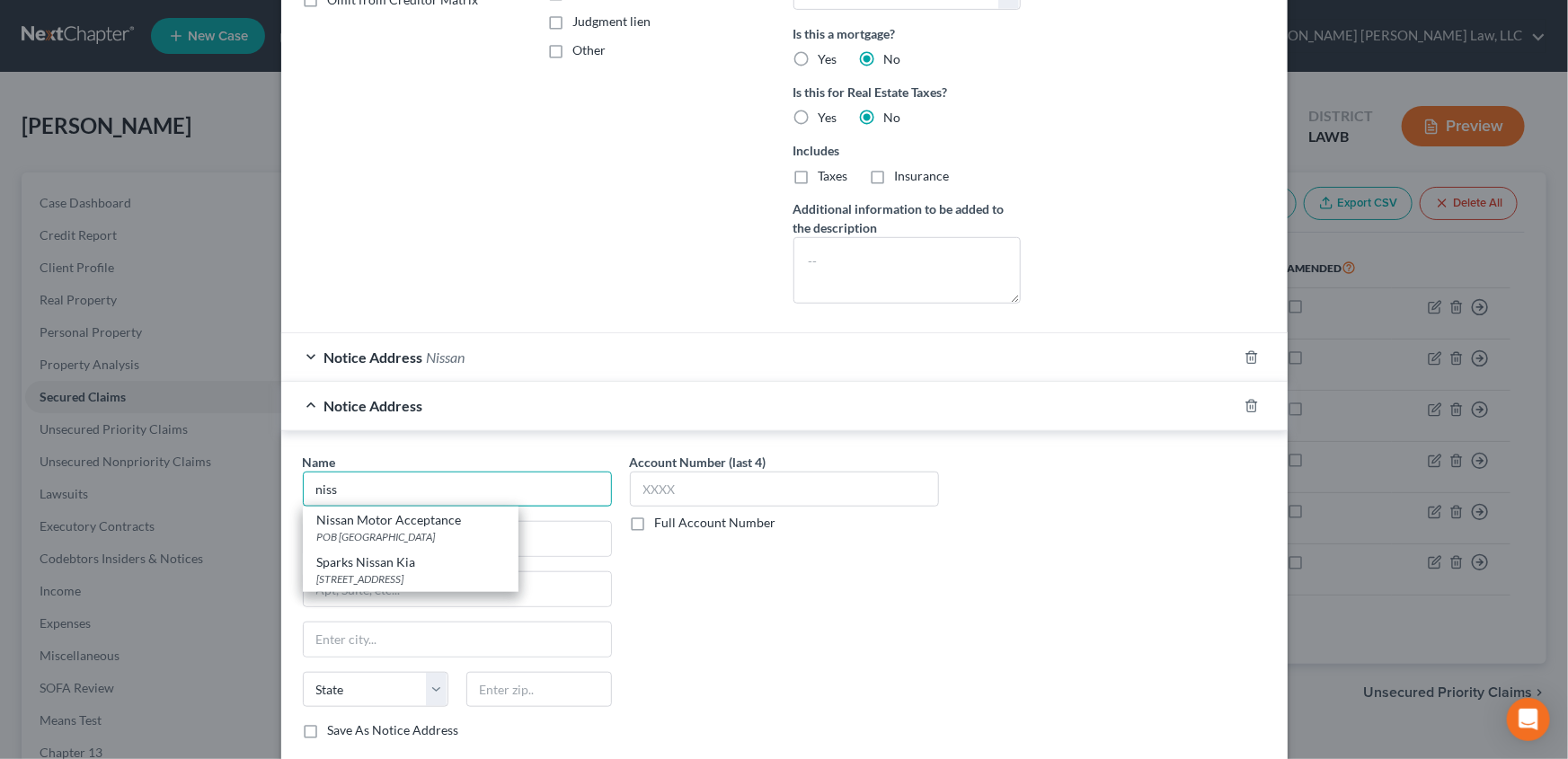
scroll to position [446, 0]
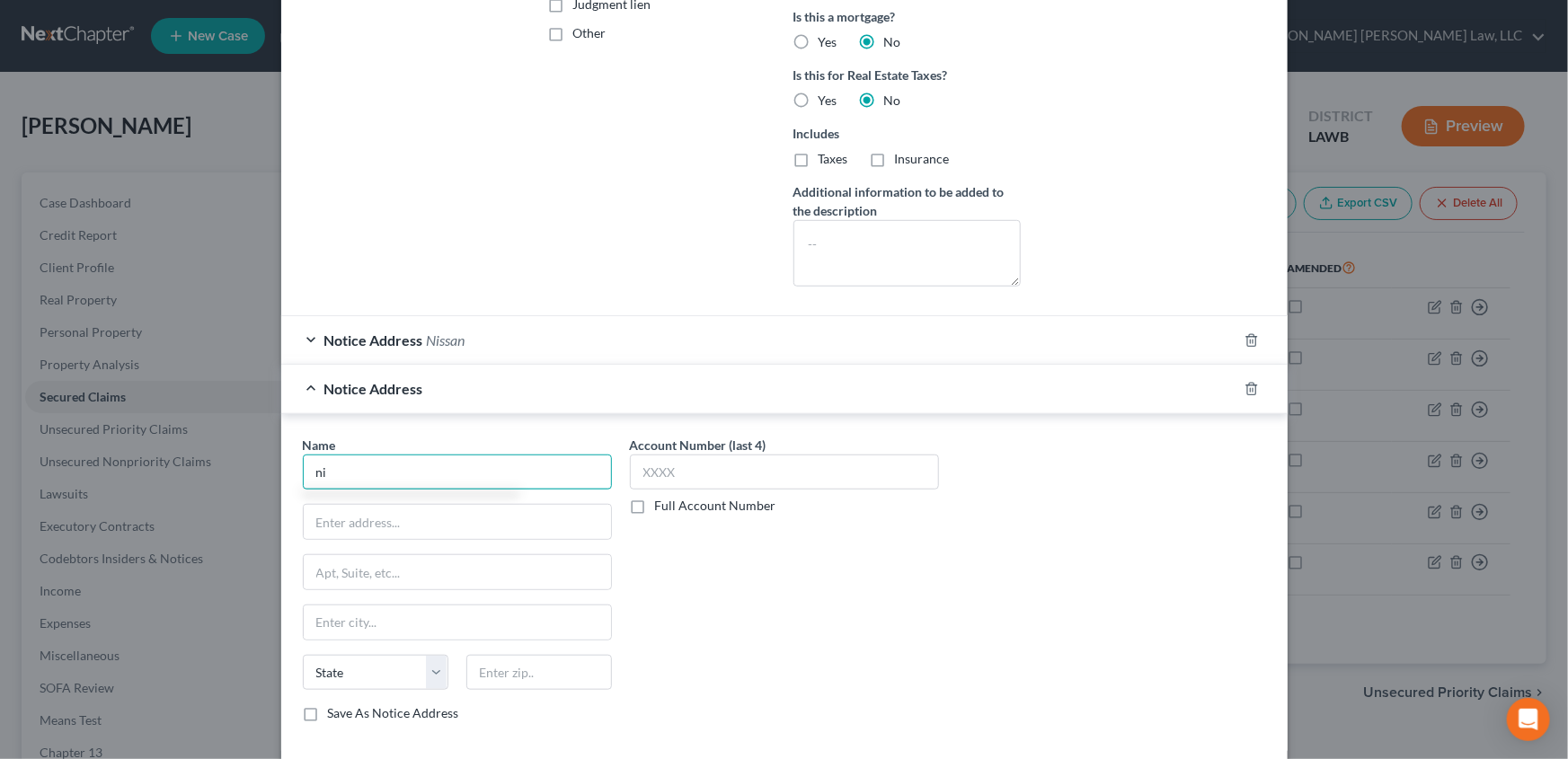
type input "n"
type input "Nissan Motor Acceptance"
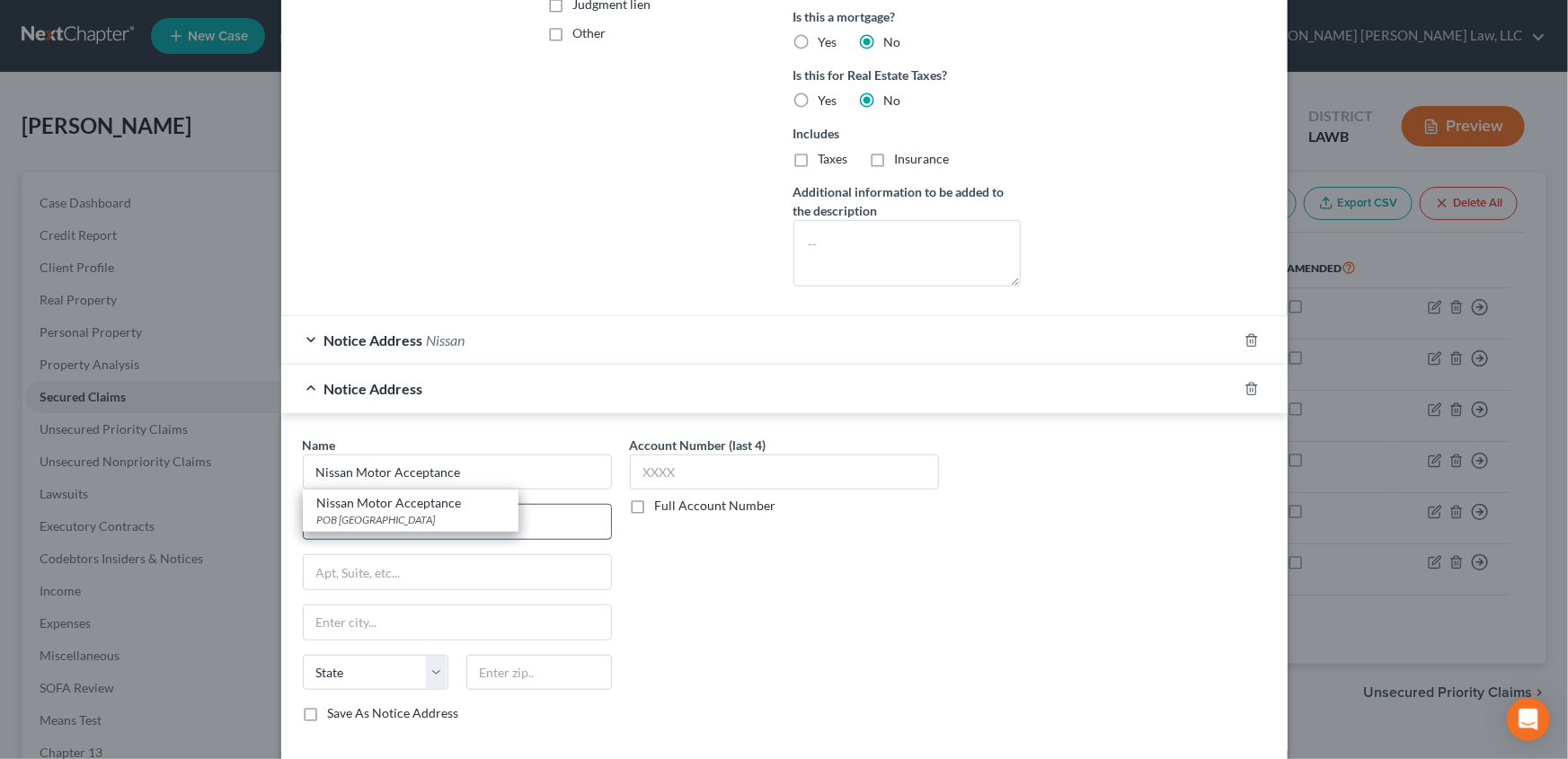
click at [553, 521] on input "text" at bounding box center [458, 522] width 308 height 35
type input "PO Box 740849"
click at [485, 671] on input "text" at bounding box center [538, 672] width 145 height 36
type input "4"
type input "45274"
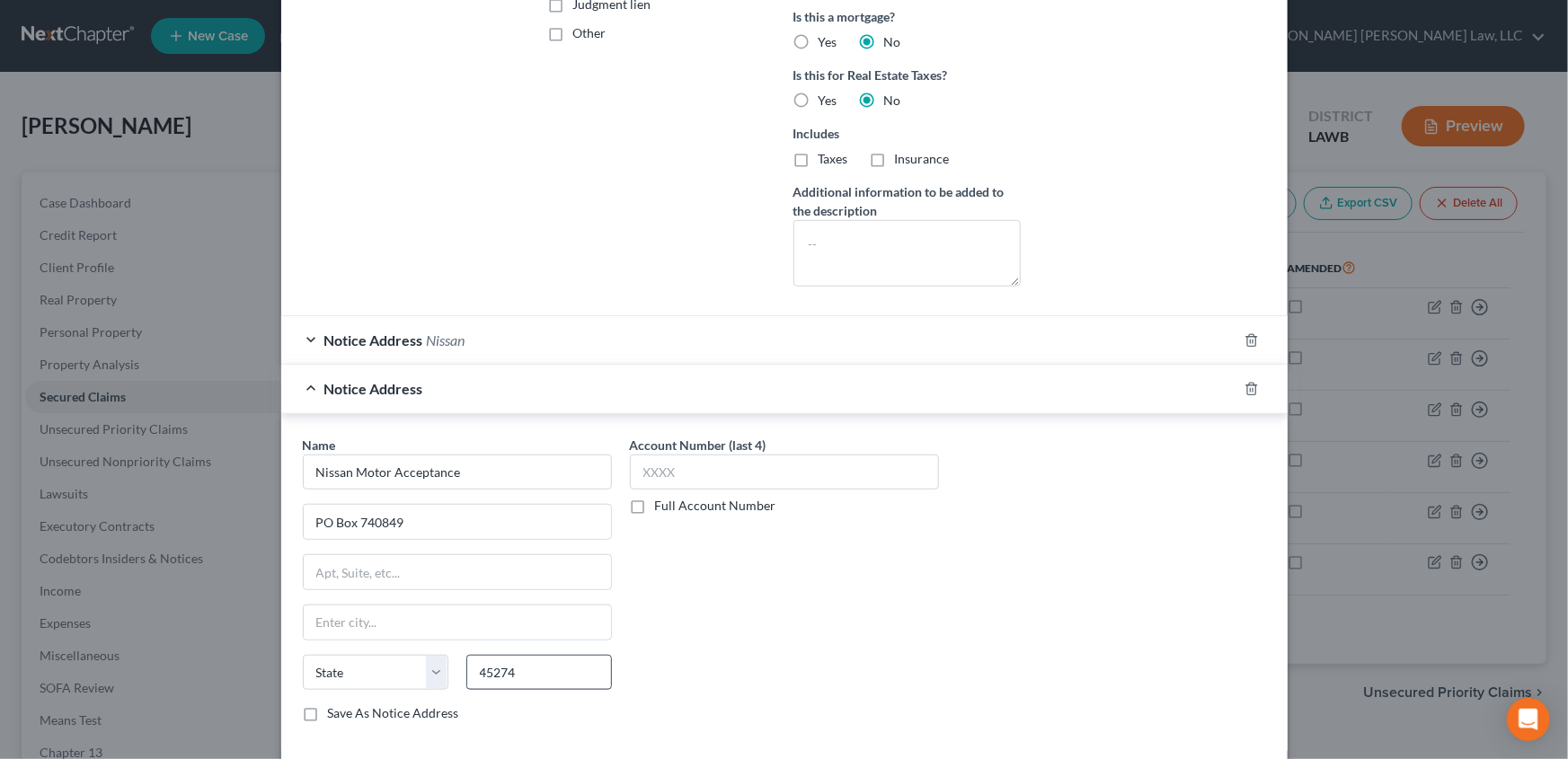
type input "[GEOGRAPHIC_DATA]"
select select "36"
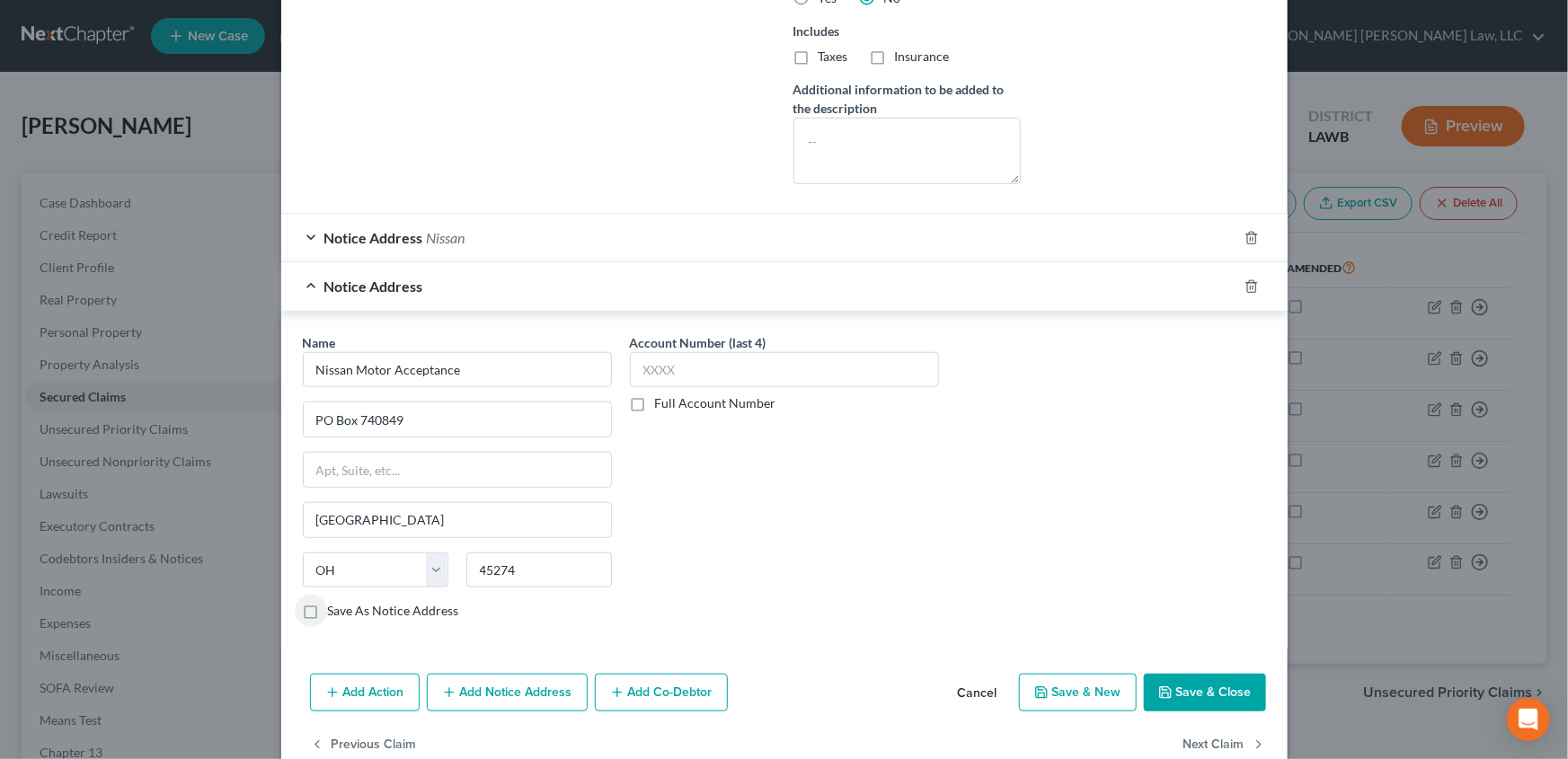
scroll to position [585, 0]
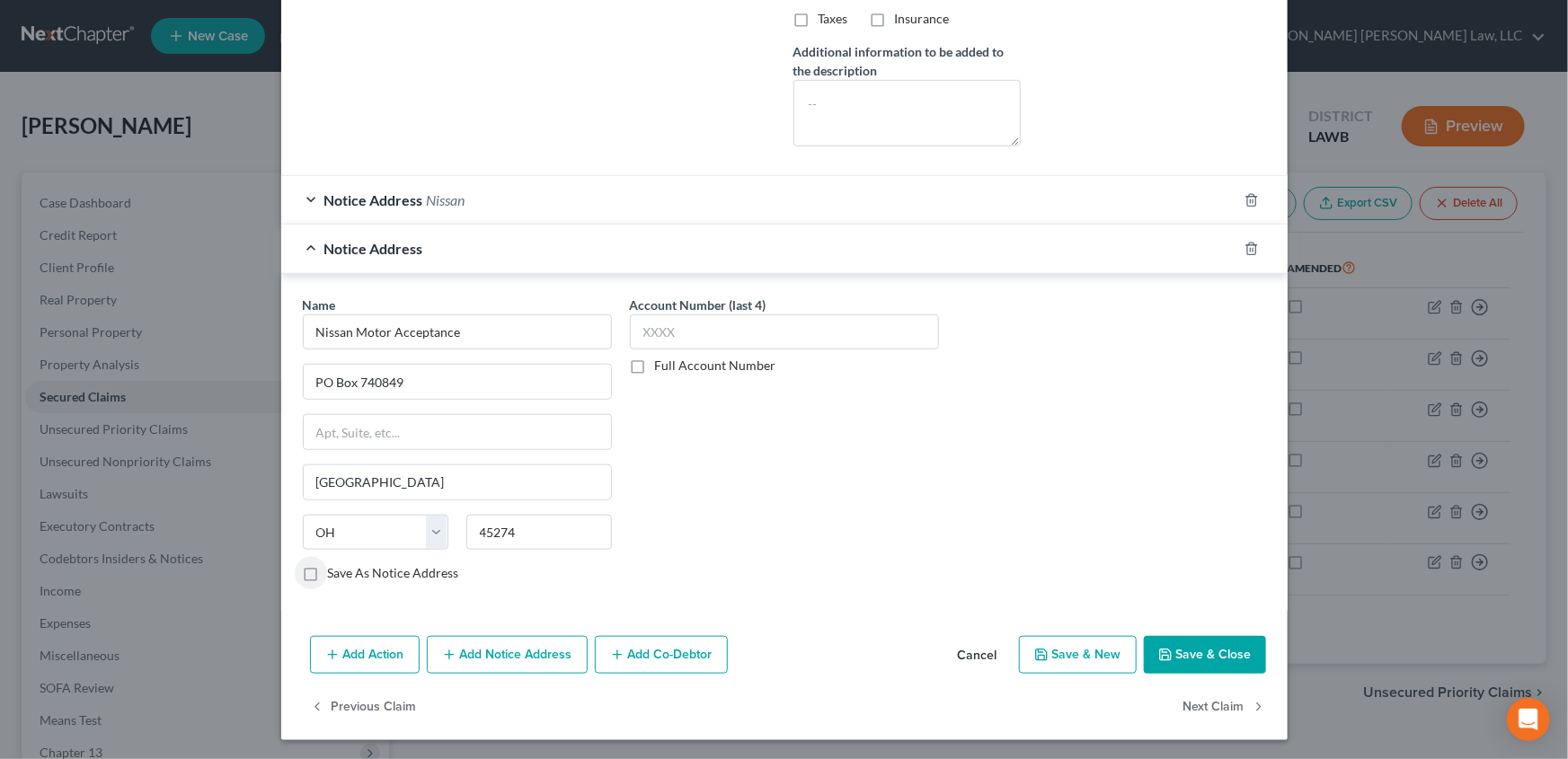
click at [1188, 648] on button "Save & Close" at bounding box center [1205, 654] width 122 height 37
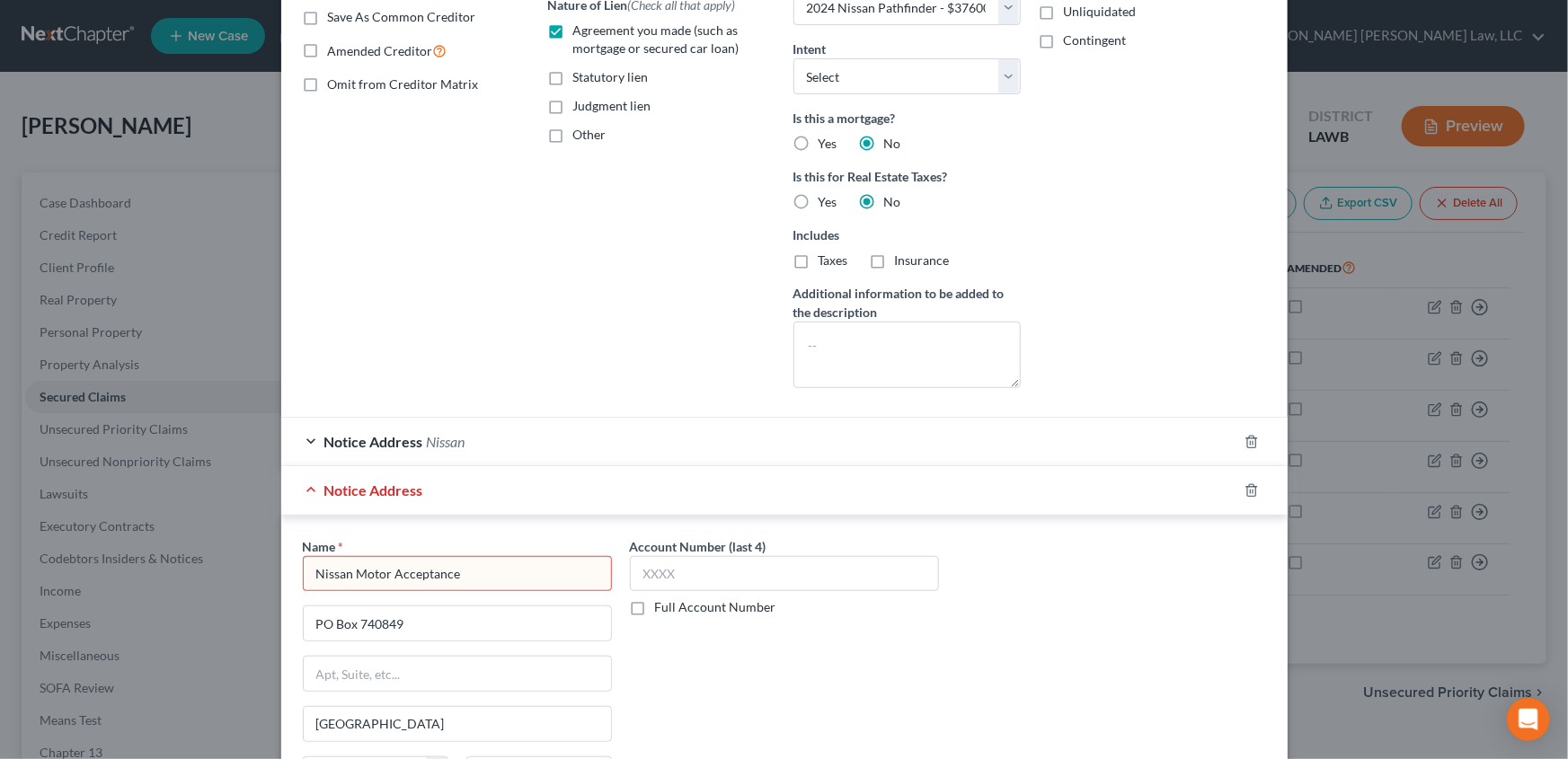
scroll to position [341, 0]
click at [452, 579] on input "Nissan Motor Acceptance" at bounding box center [457, 575] width 309 height 36
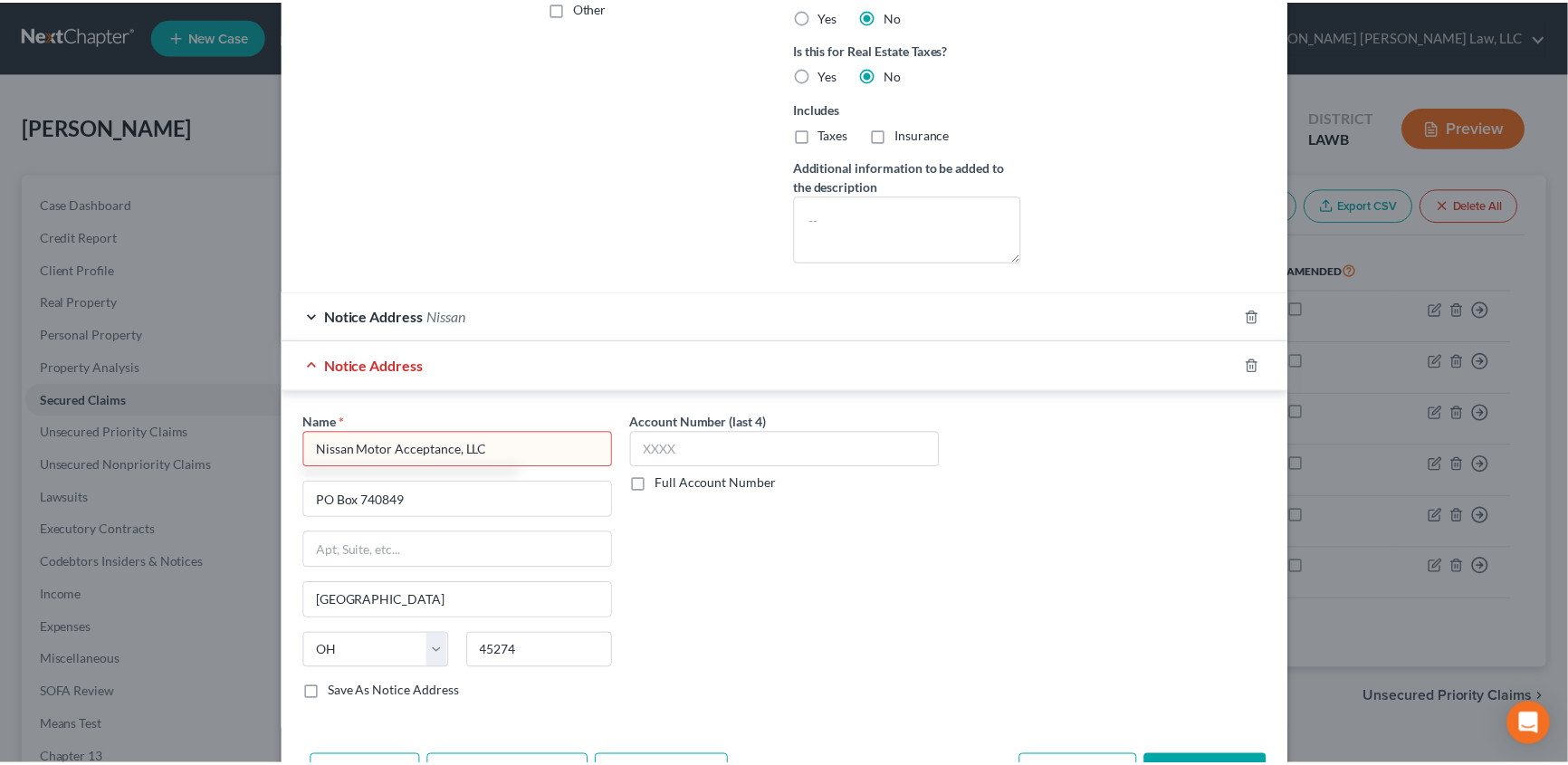
scroll to position [590, 0]
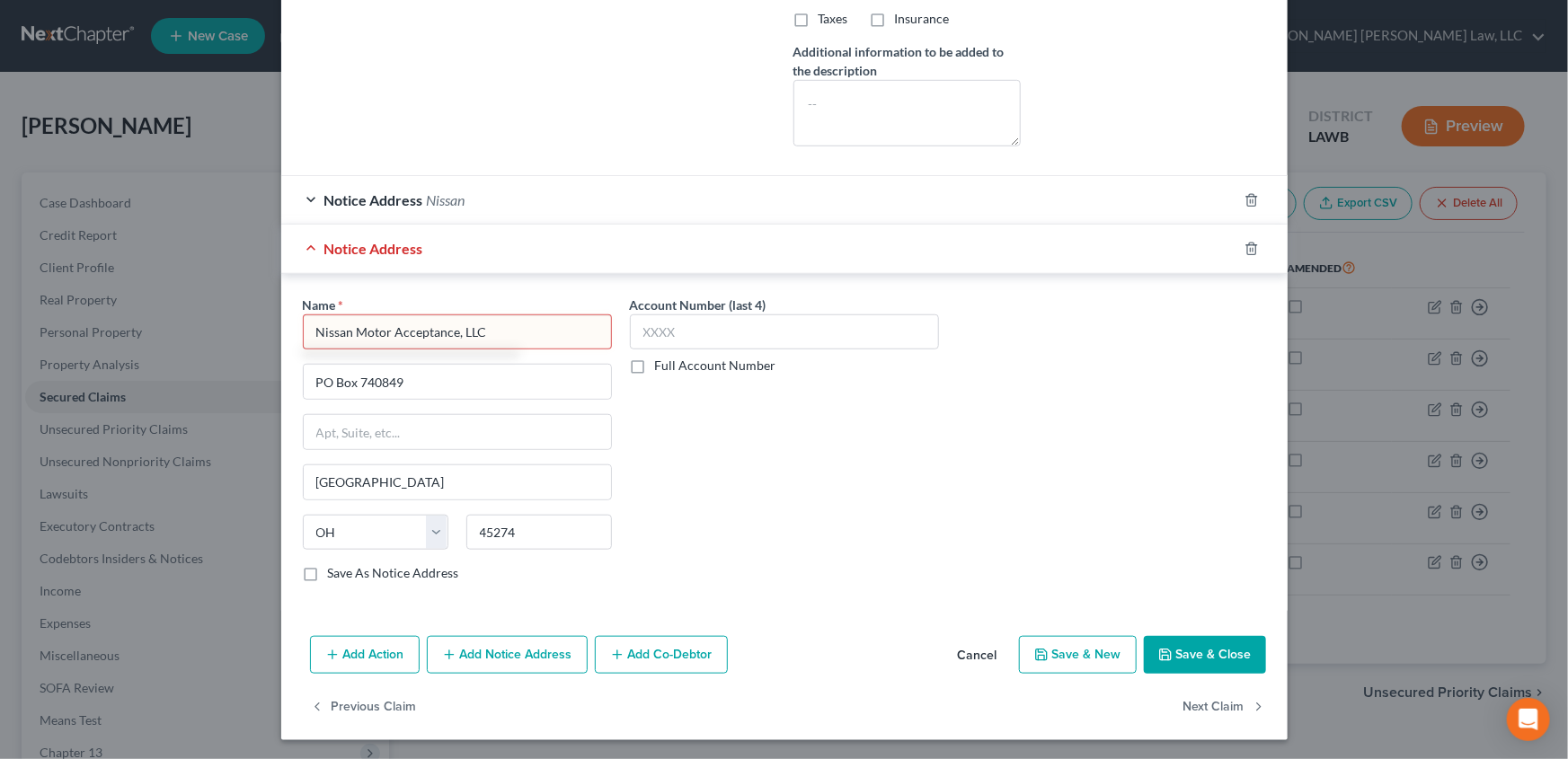
type input "Nissan Motor Acceptance, LLC"
click at [1169, 645] on button "Save & Close" at bounding box center [1205, 654] width 122 height 37
select select
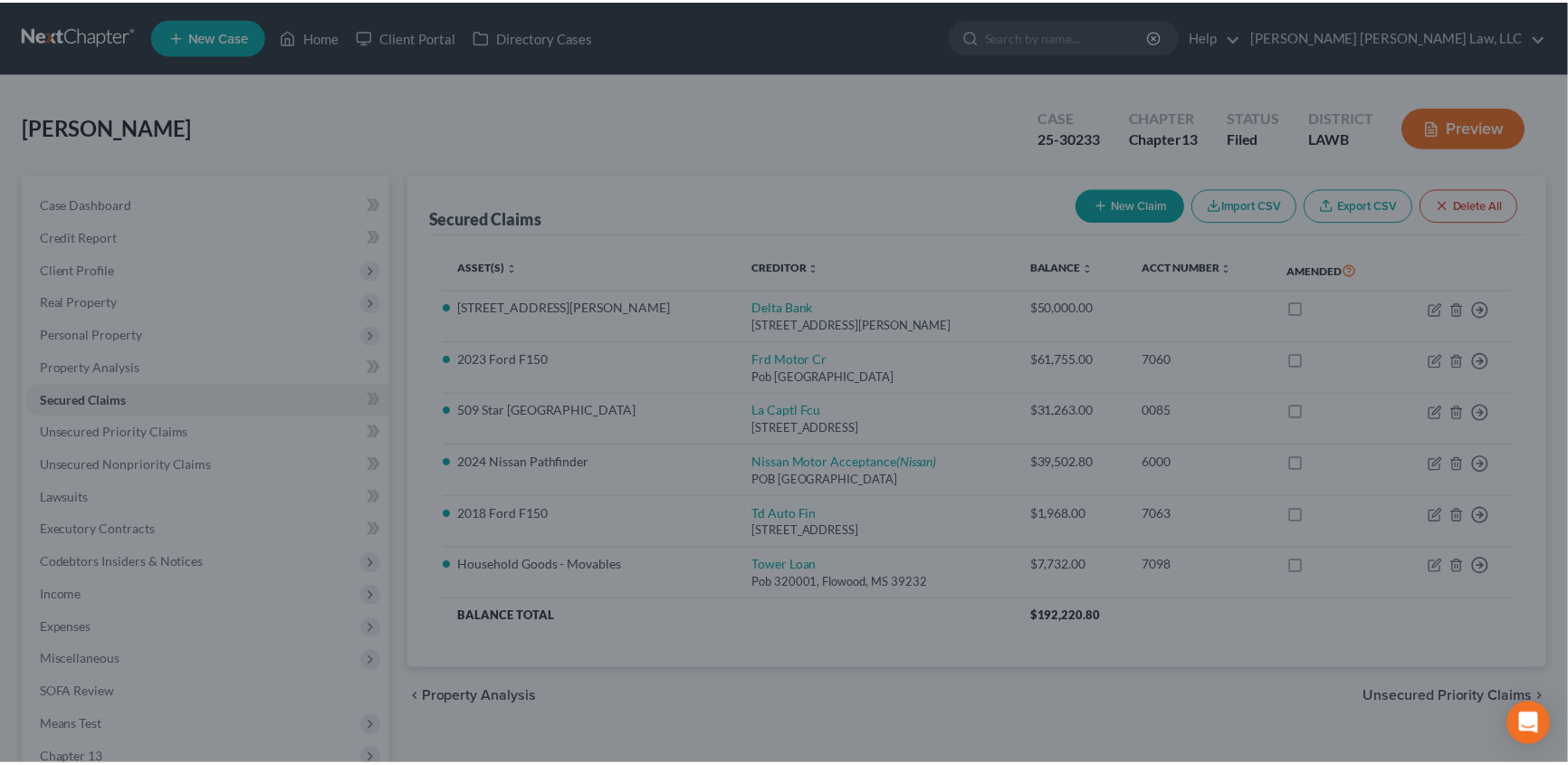
scroll to position [0, 0]
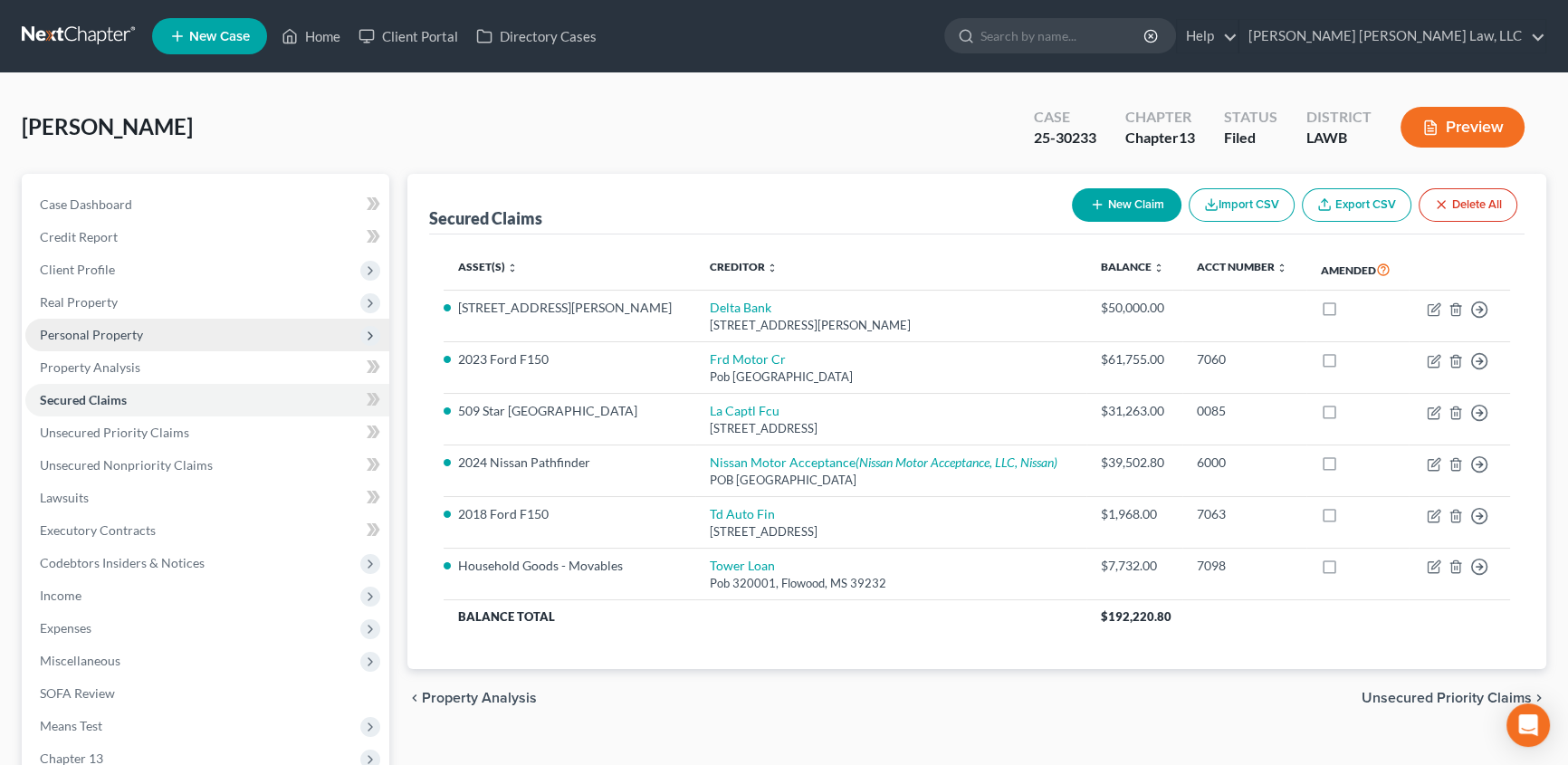
drag, startPoint x: 97, startPoint y: 267, endPoint x: 243, endPoint y: 328, distance: 158.2
click at [97, 267] on span "Client Profile" at bounding box center [77, 269] width 76 height 15
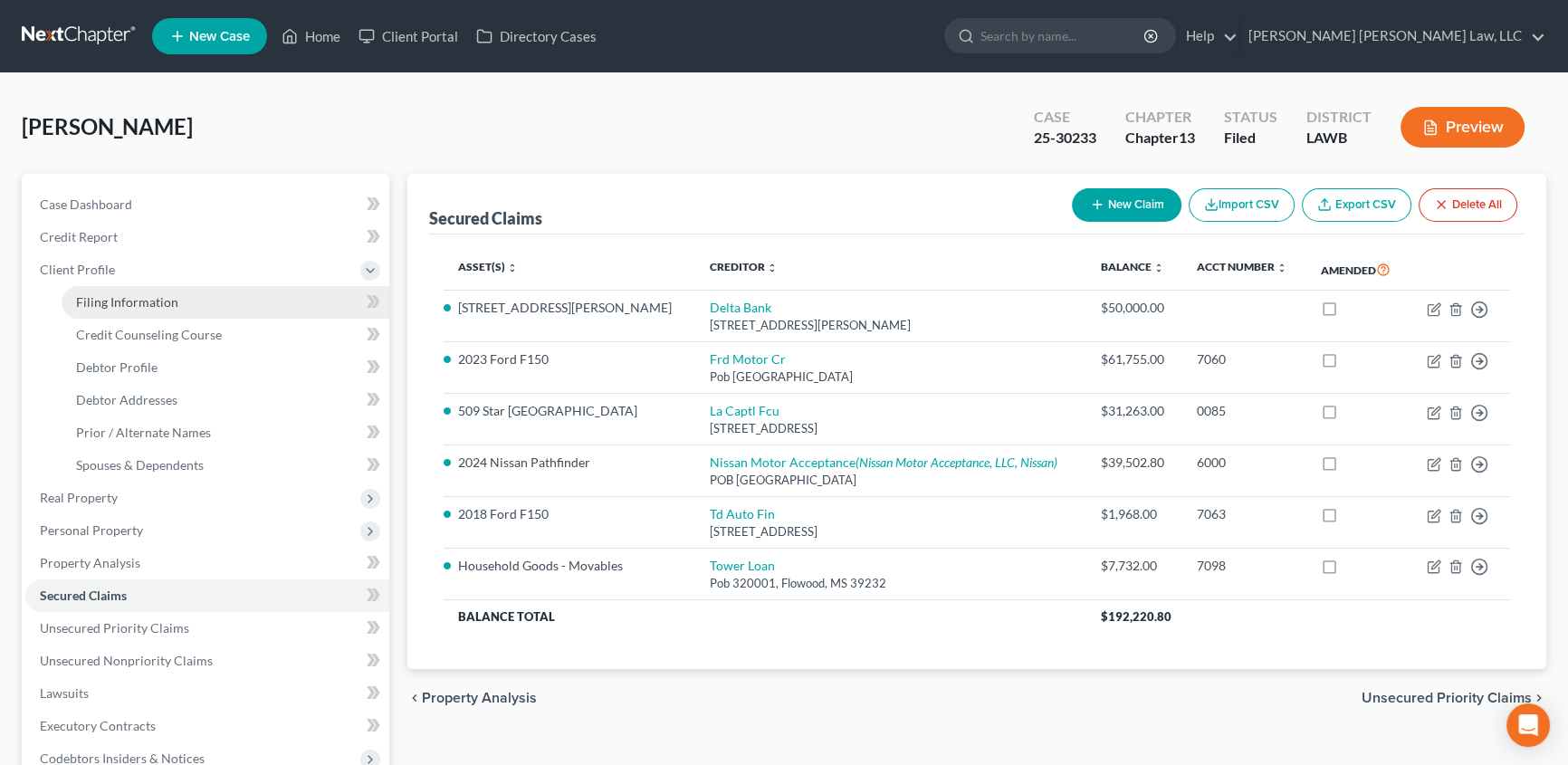
click at [121, 298] on span "Filing Information" at bounding box center [128, 302] width 103 height 15
select select "1"
select select "0"
select select "3"
select select "36"
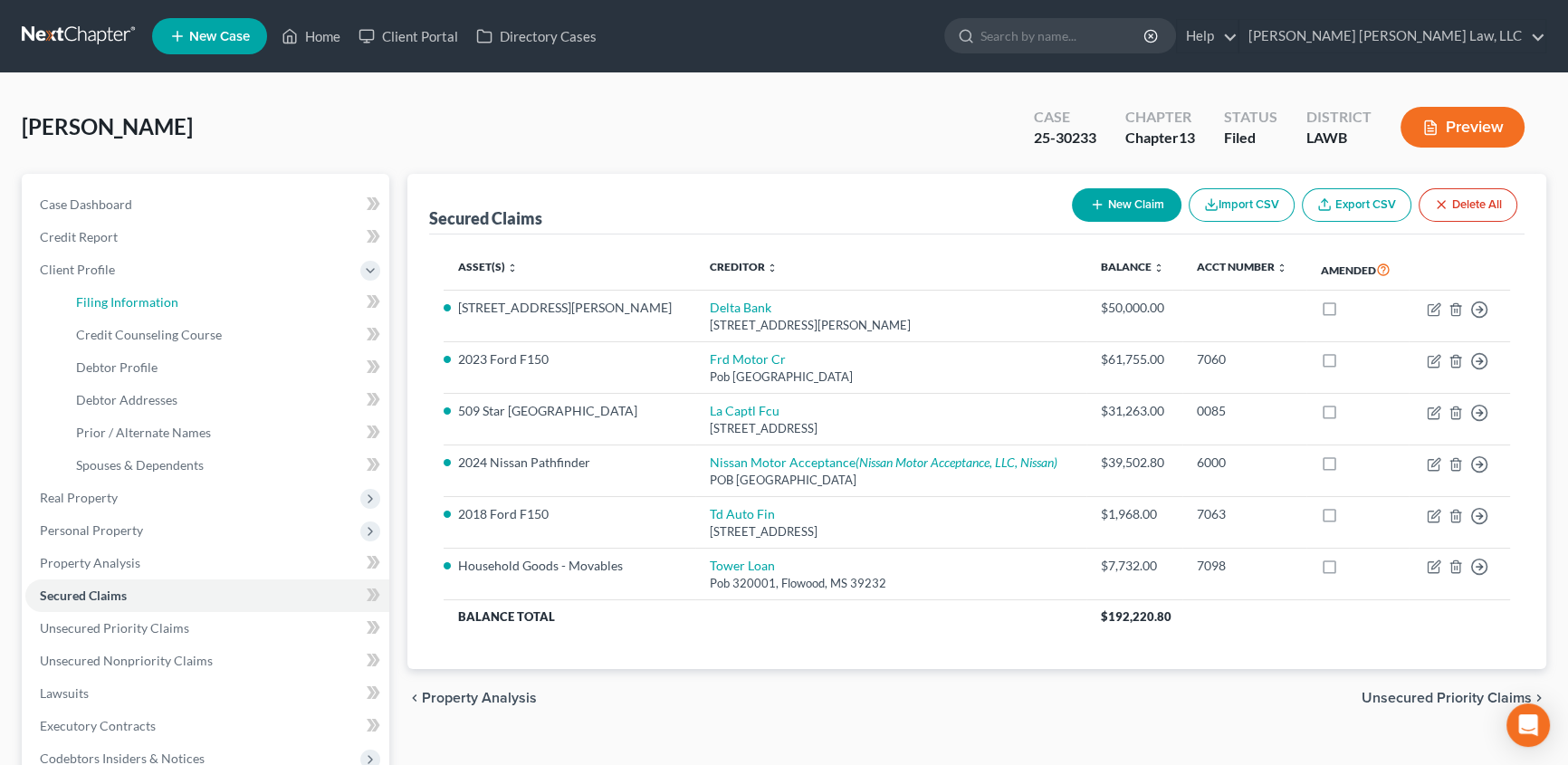
select select "0"
select select "19"
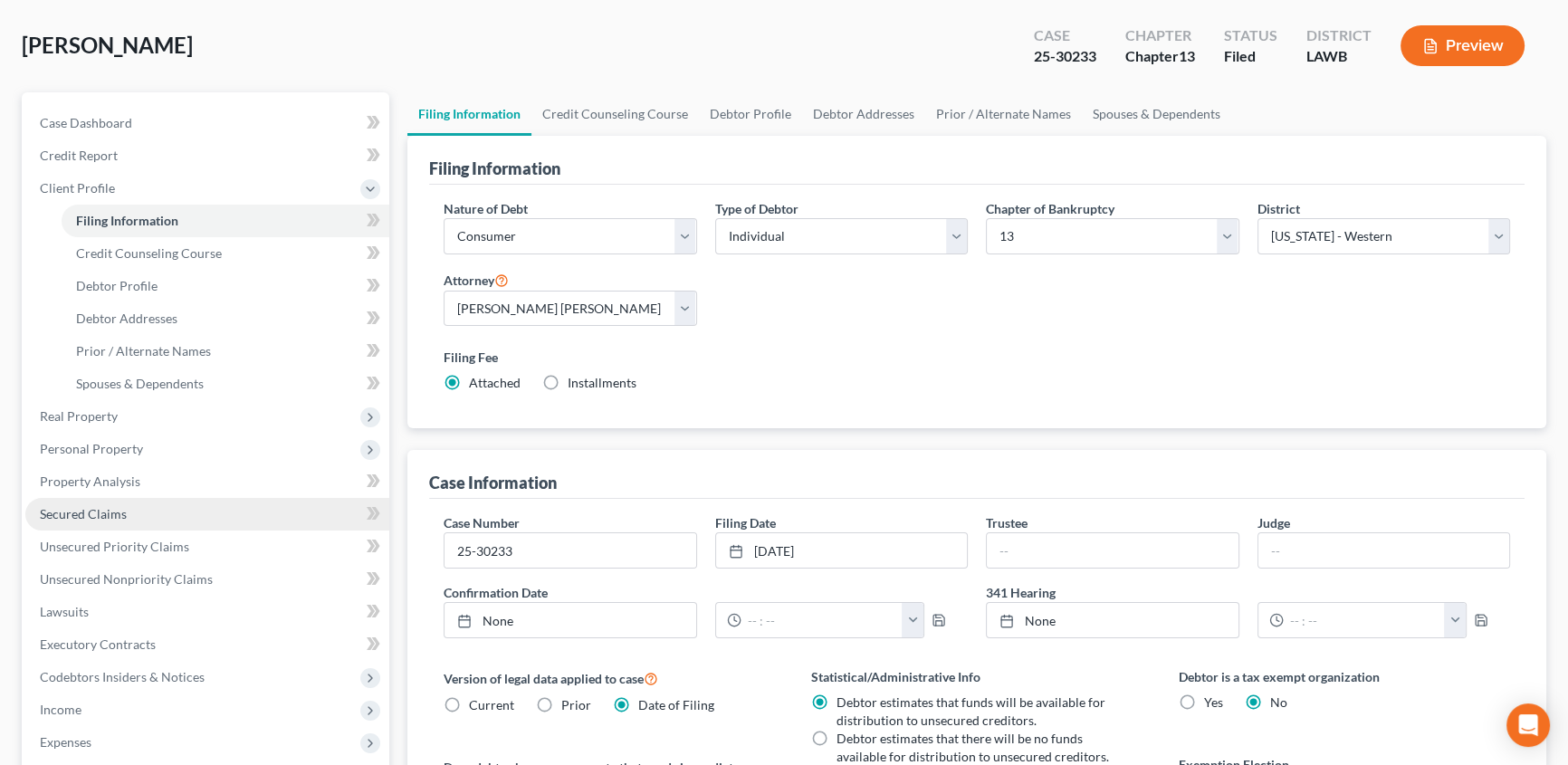
click at [99, 516] on span "Secured Claims" at bounding box center [83, 513] width 87 height 15
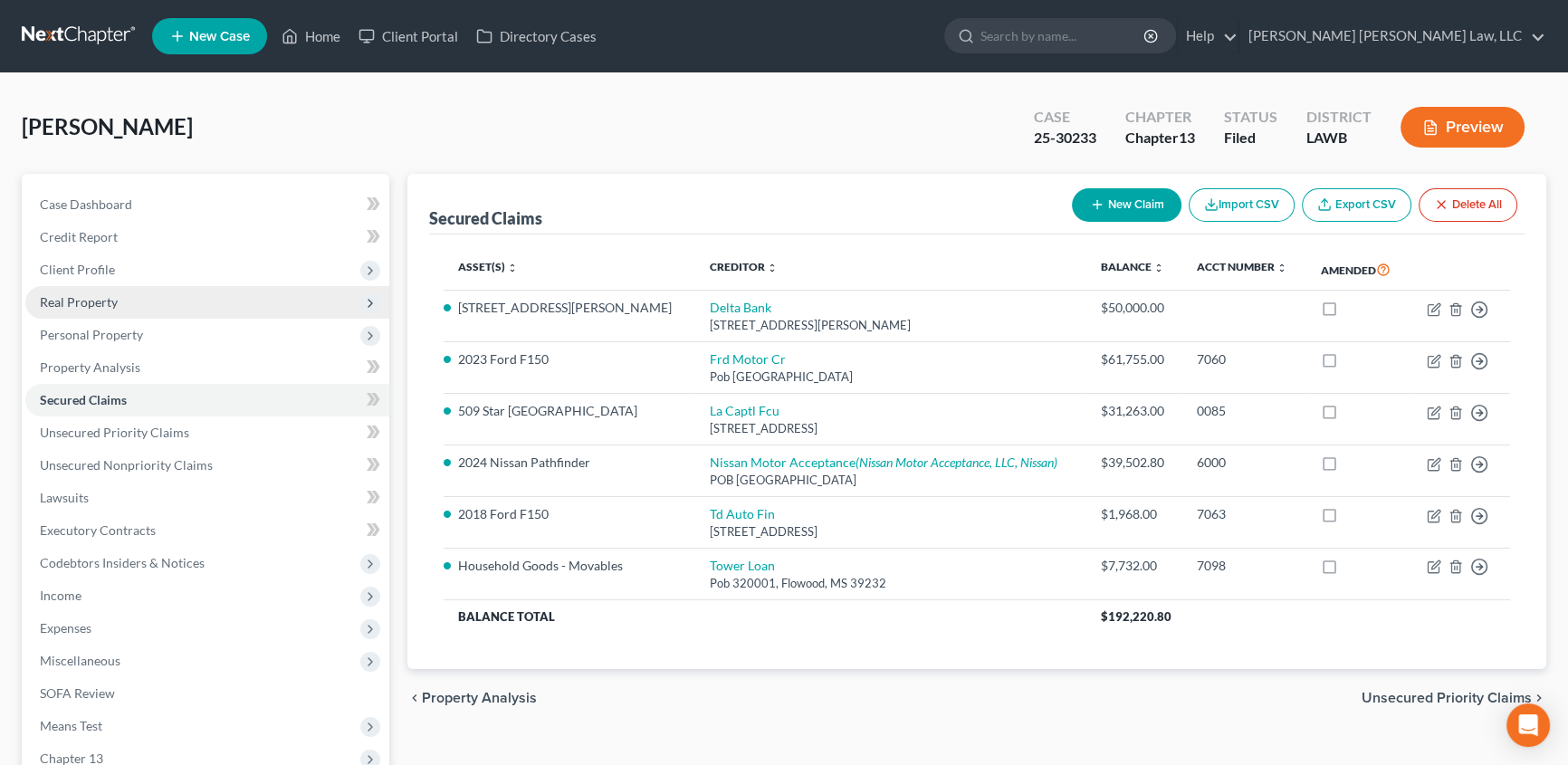
drag, startPoint x: 81, startPoint y: 263, endPoint x: 141, endPoint y: 289, distance: 65.4
click at [81, 263] on span "Client Profile" at bounding box center [77, 269] width 76 height 15
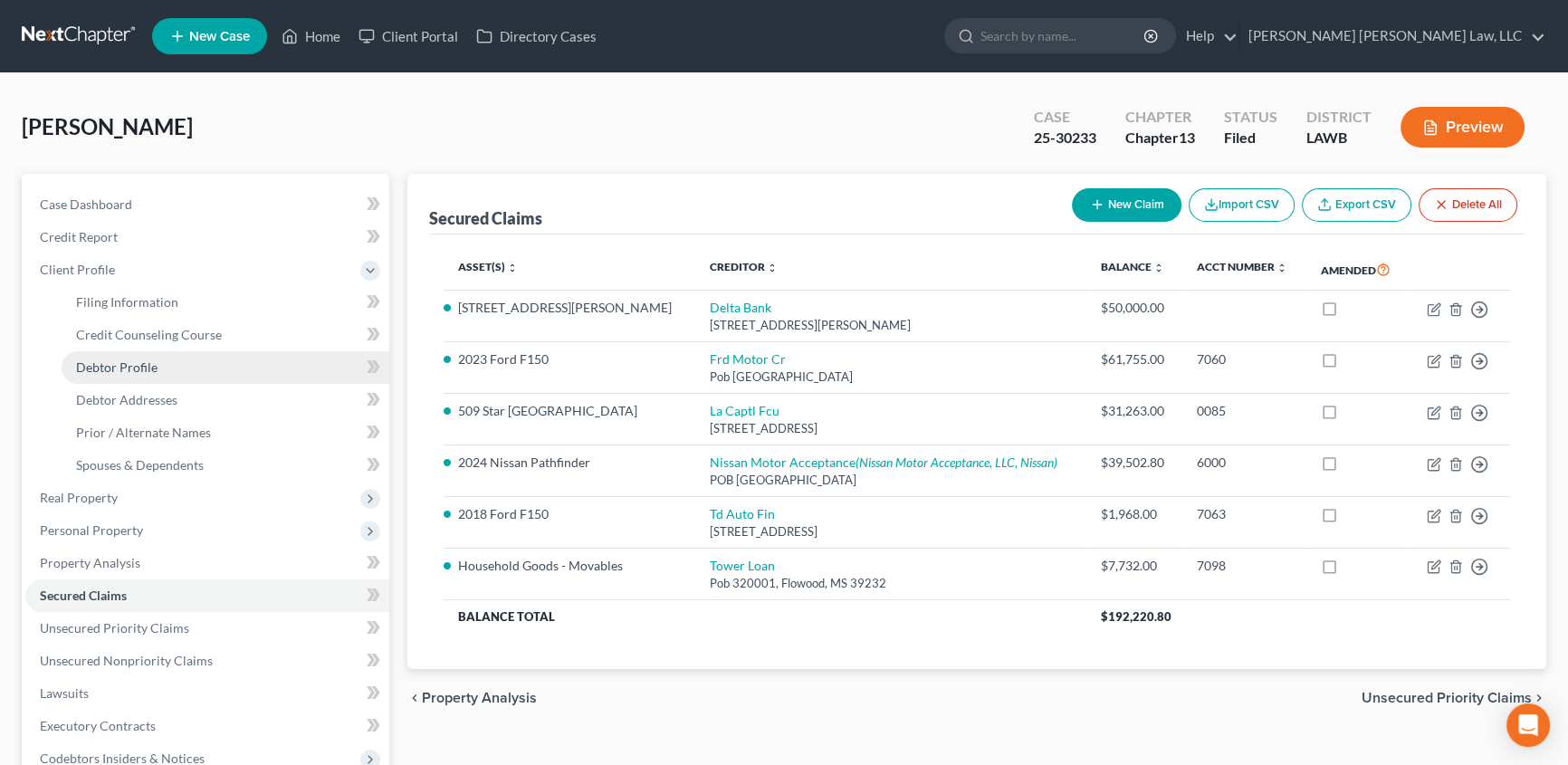
click at [115, 363] on span "Debtor Profile" at bounding box center [117, 367] width 81 height 15
select select "1"
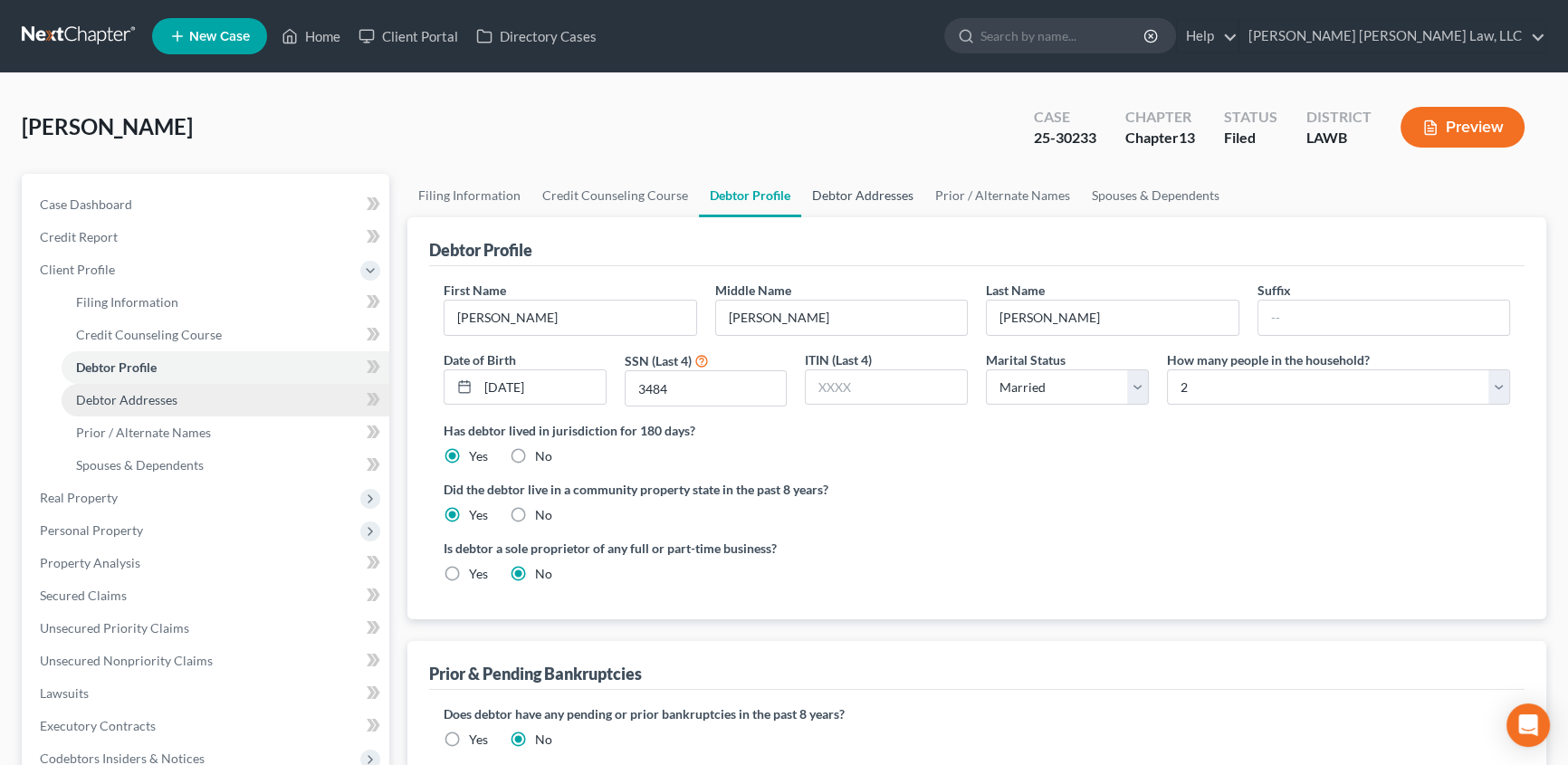
drag, startPoint x: 845, startPoint y: 197, endPoint x: 63, endPoint y: 389, distance: 805.2
click at [845, 197] on link "Debtor Addresses" at bounding box center [862, 195] width 123 height 44
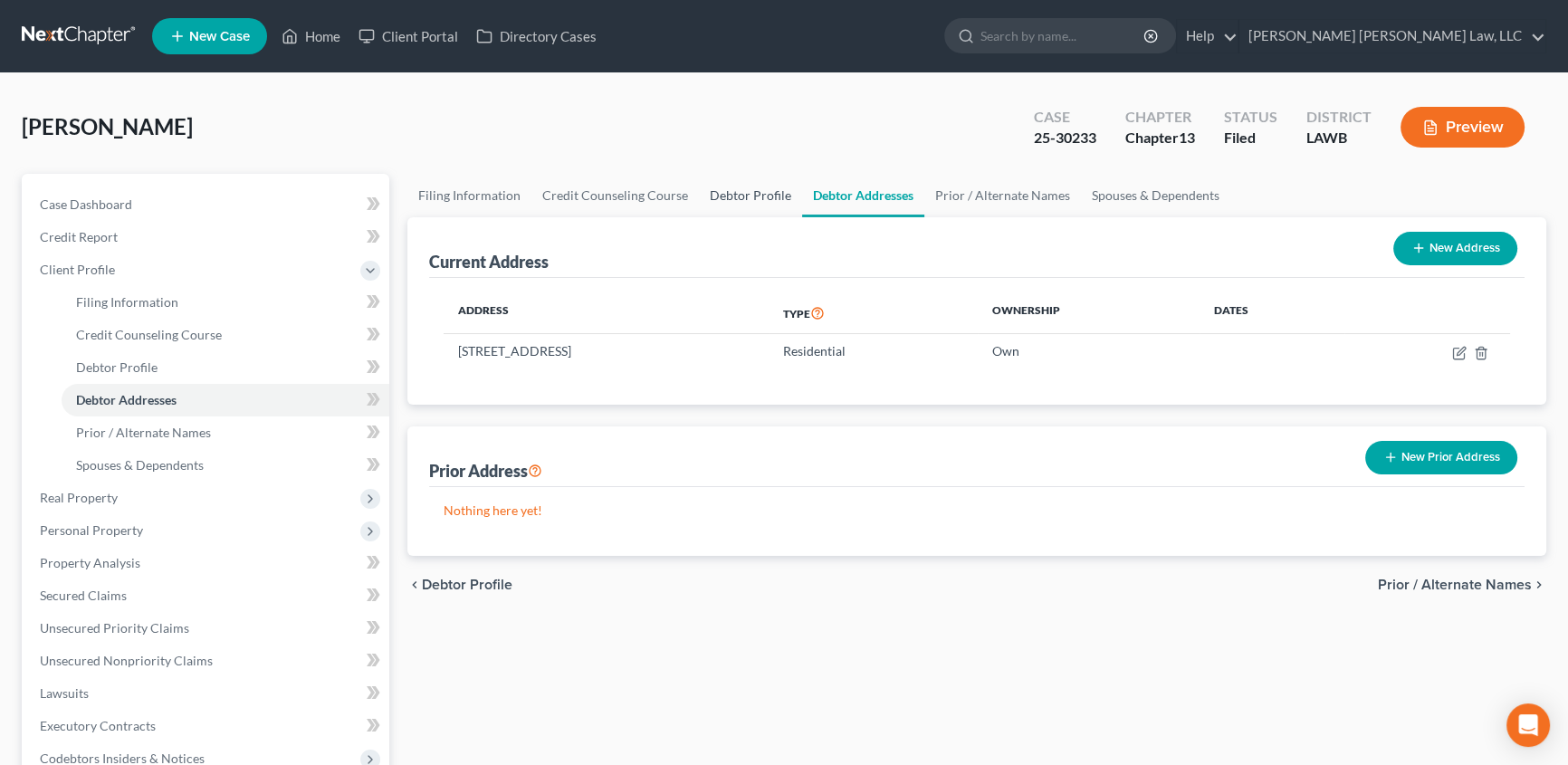
drag, startPoint x: 734, startPoint y: 189, endPoint x: 736, endPoint y: 258, distance: 69.0
click at [734, 189] on link "Debtor Profile" at bounding box center [750, 195] width 104 height 44
select select "1"
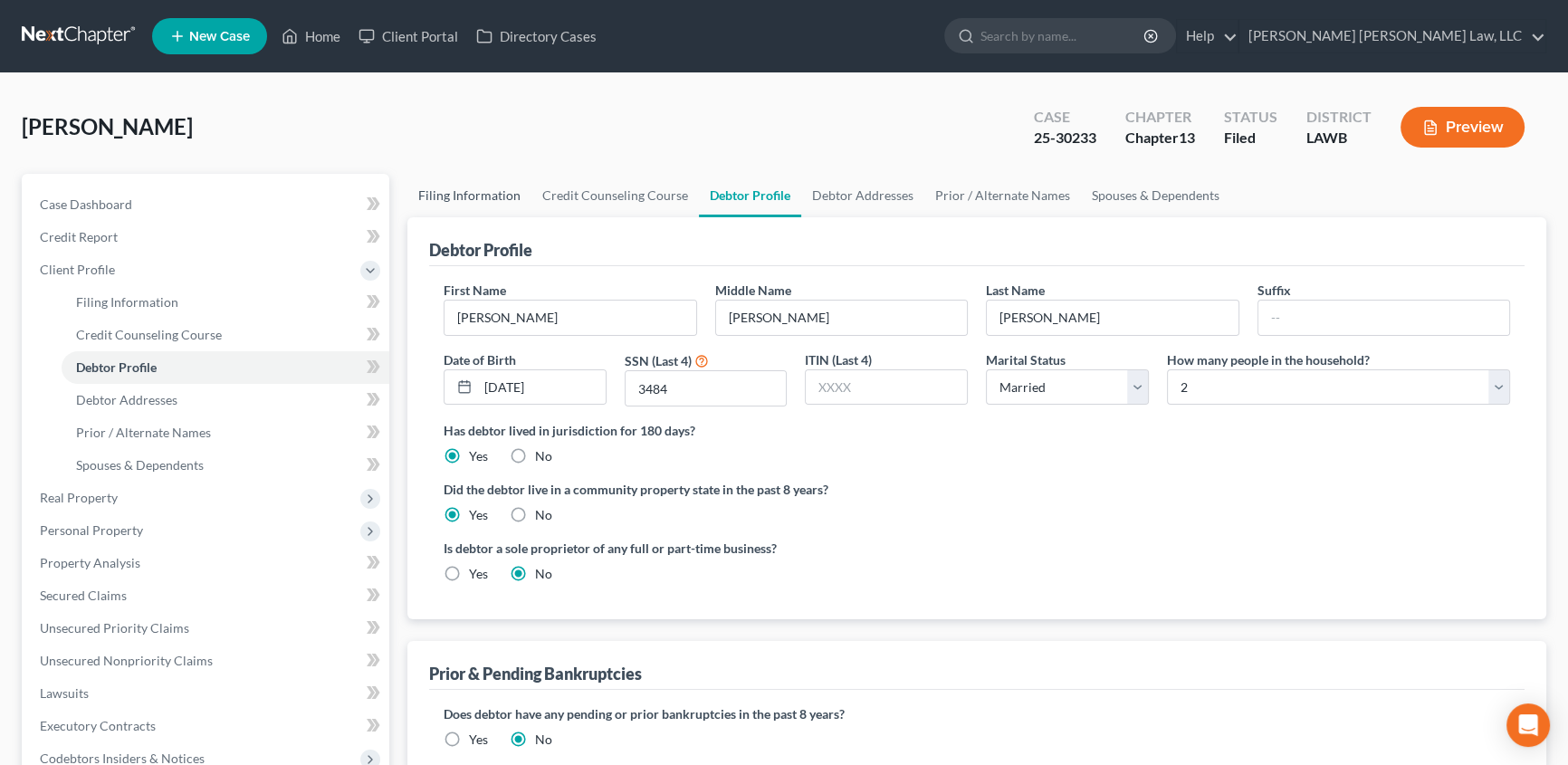
click at [507, 196] on link "Filing Information" at bounding box center [470, 195] width 124 height 44
select select "1"
select select "0"
select select "3"
select select "36"
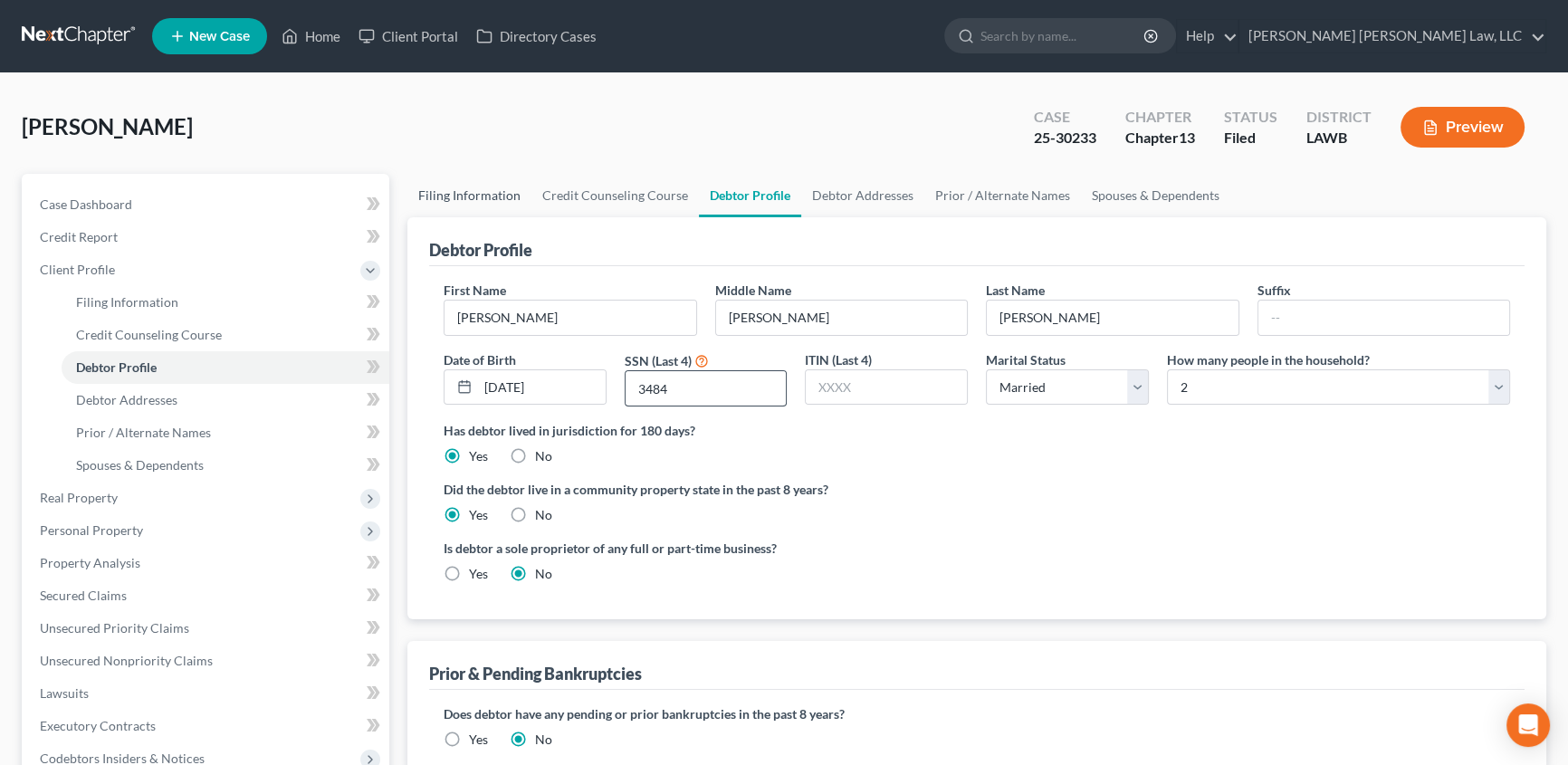
select select "0"
select select "19"
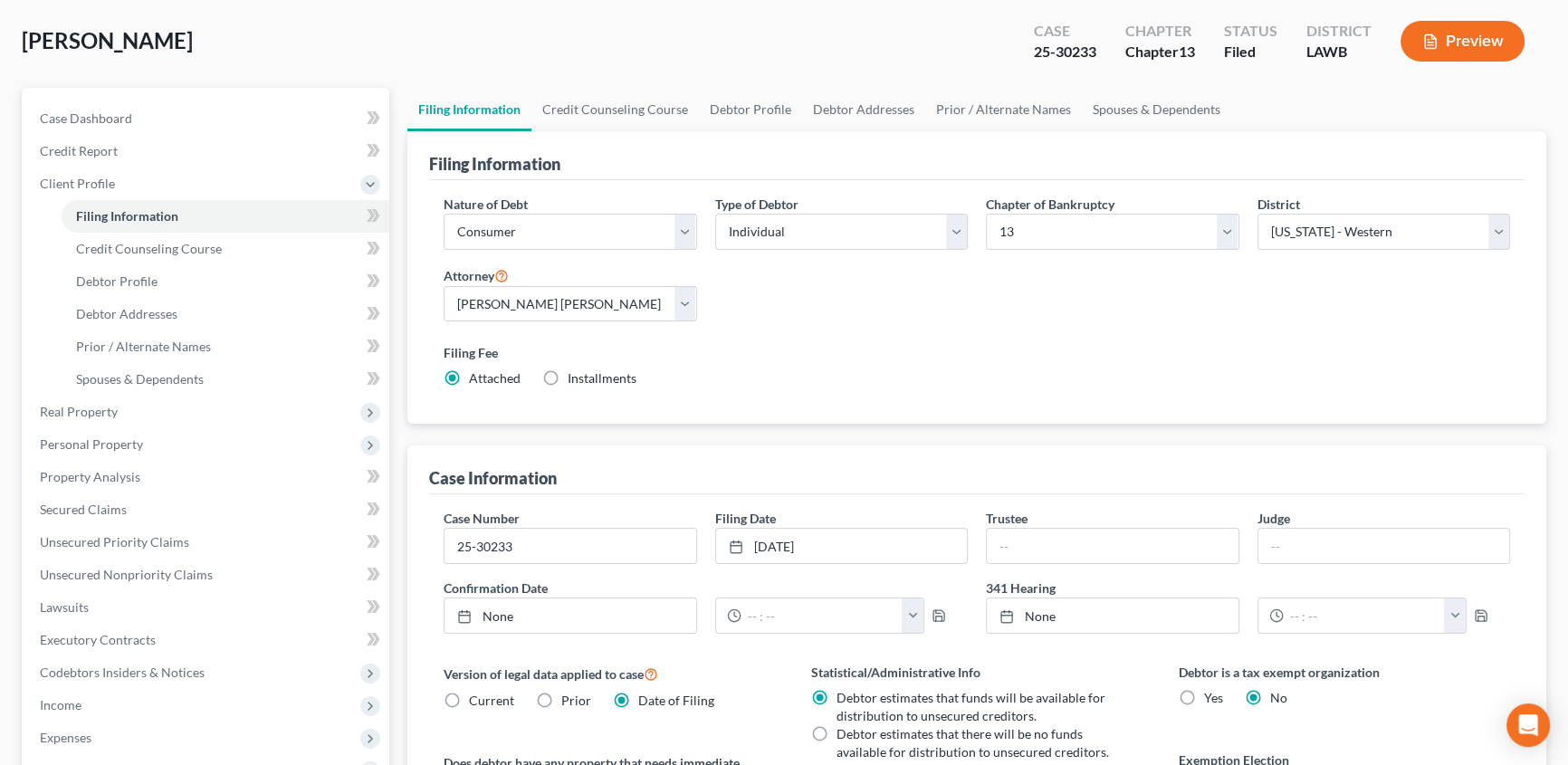
scroll to position [164, 0]
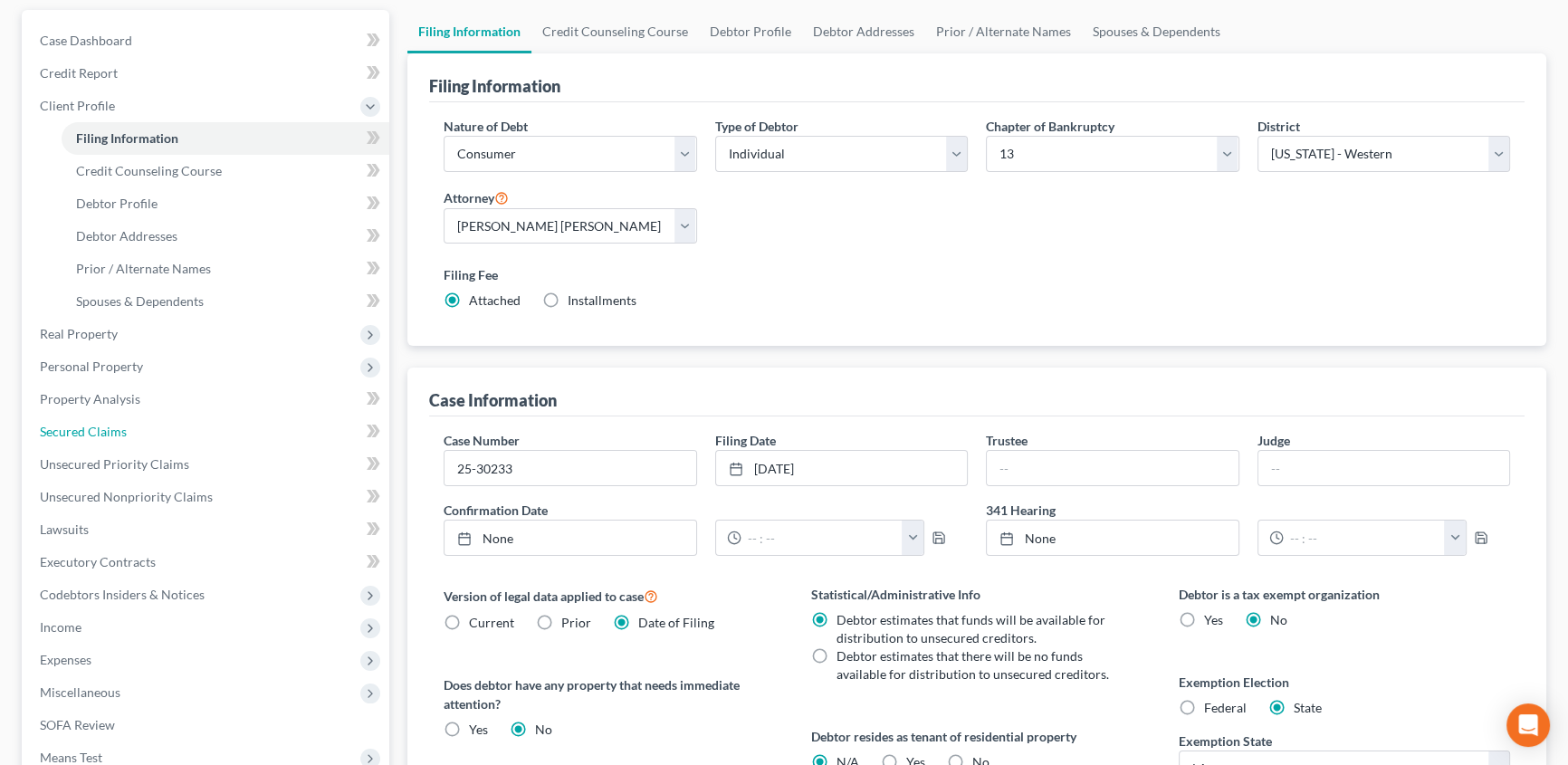
drag, startPoint x: 118, startPoint y: 433, endPoint x: 366, endPoint y: 464, distance: 249.9
click at [118, 433] on span "Secured Claims" at bounding box center [83, 431] width 87 height 15
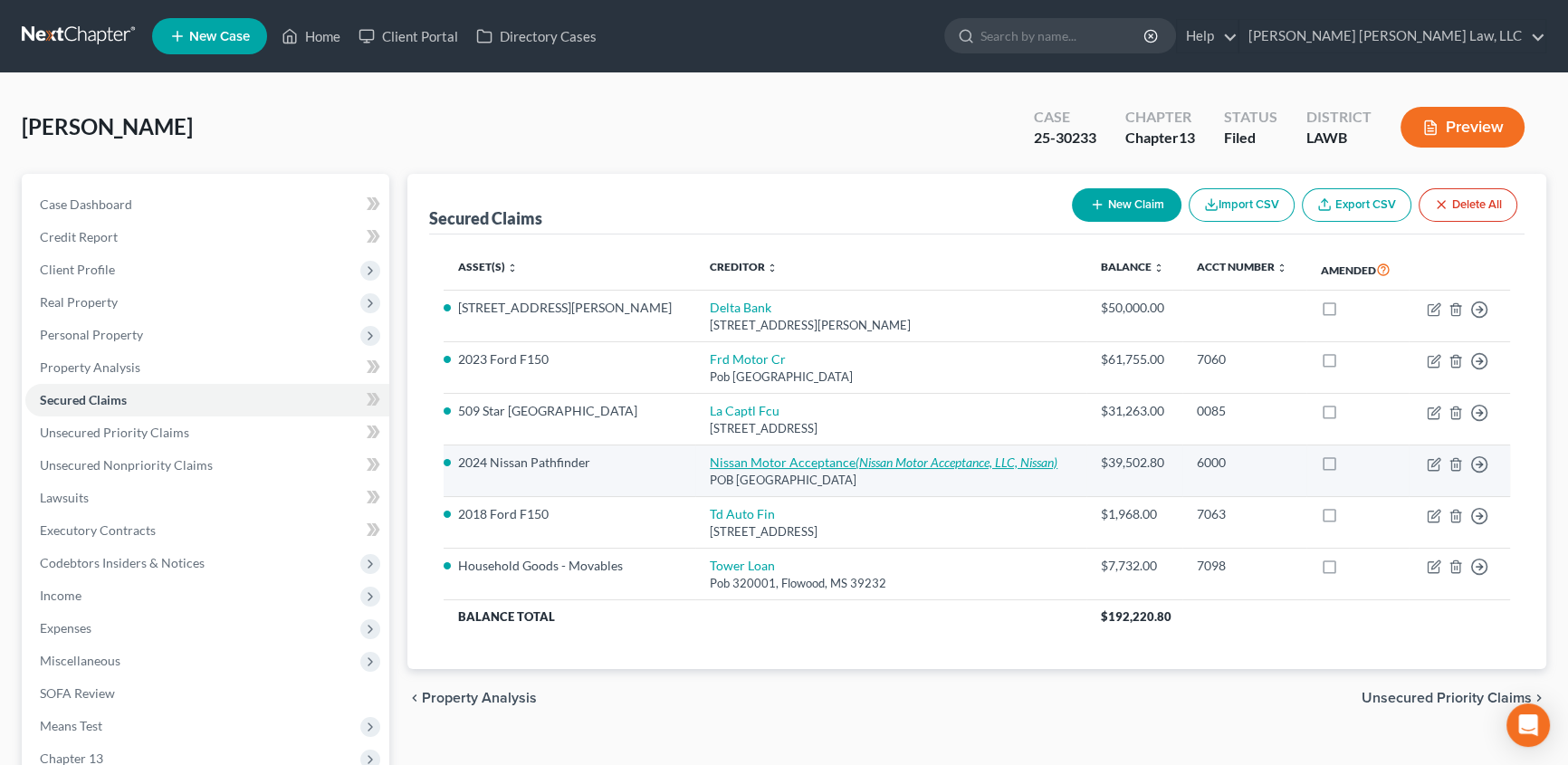
click at [720, 466] on link "Nissan Motor Acceptance (Nissan Motor Acceptance, LLC, Nissan)" at bounding box center [883, 462] width 348 height 15
select select "45"
select select "8"
select select "4"
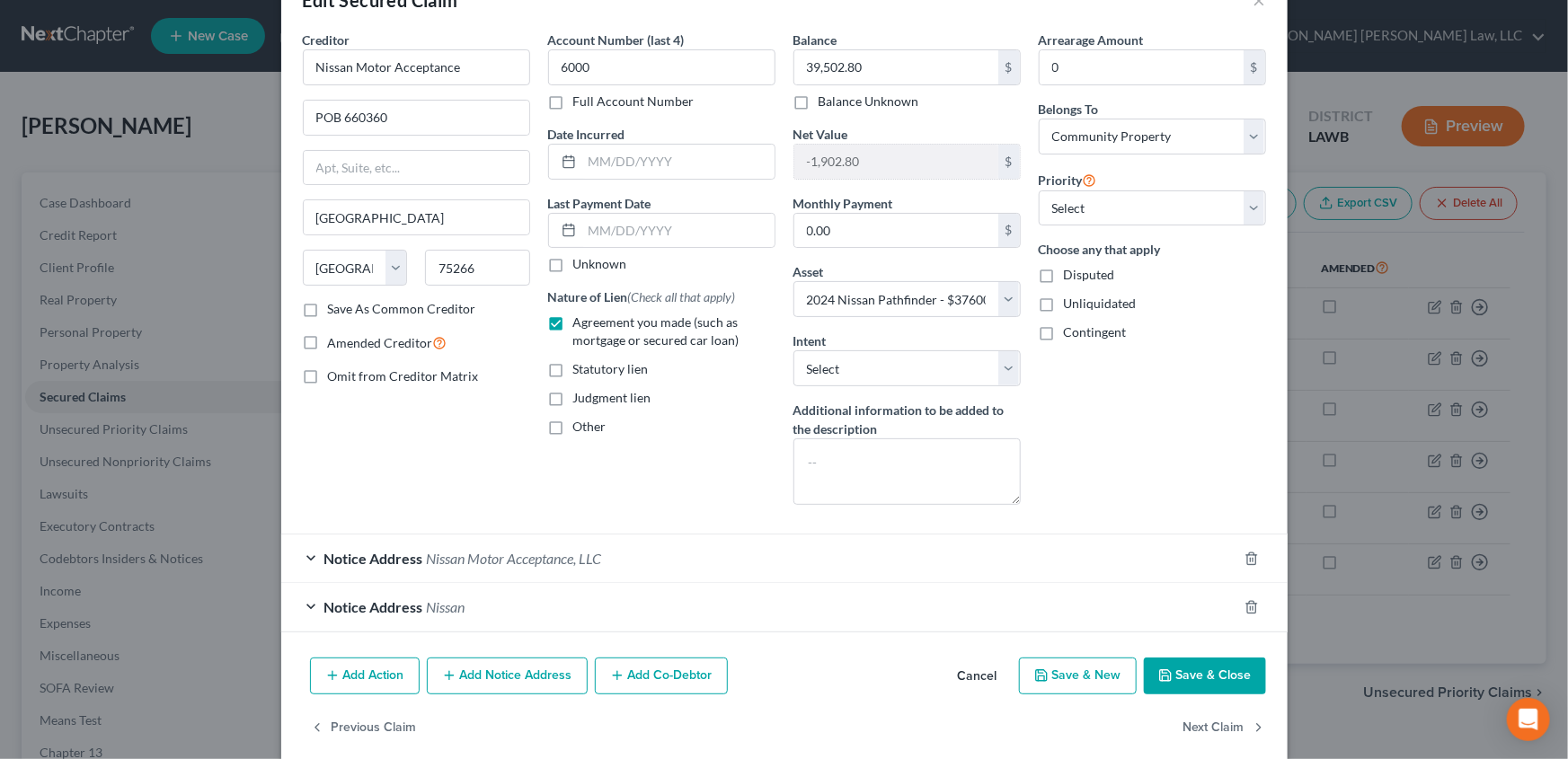
scroll to position [74, 0]
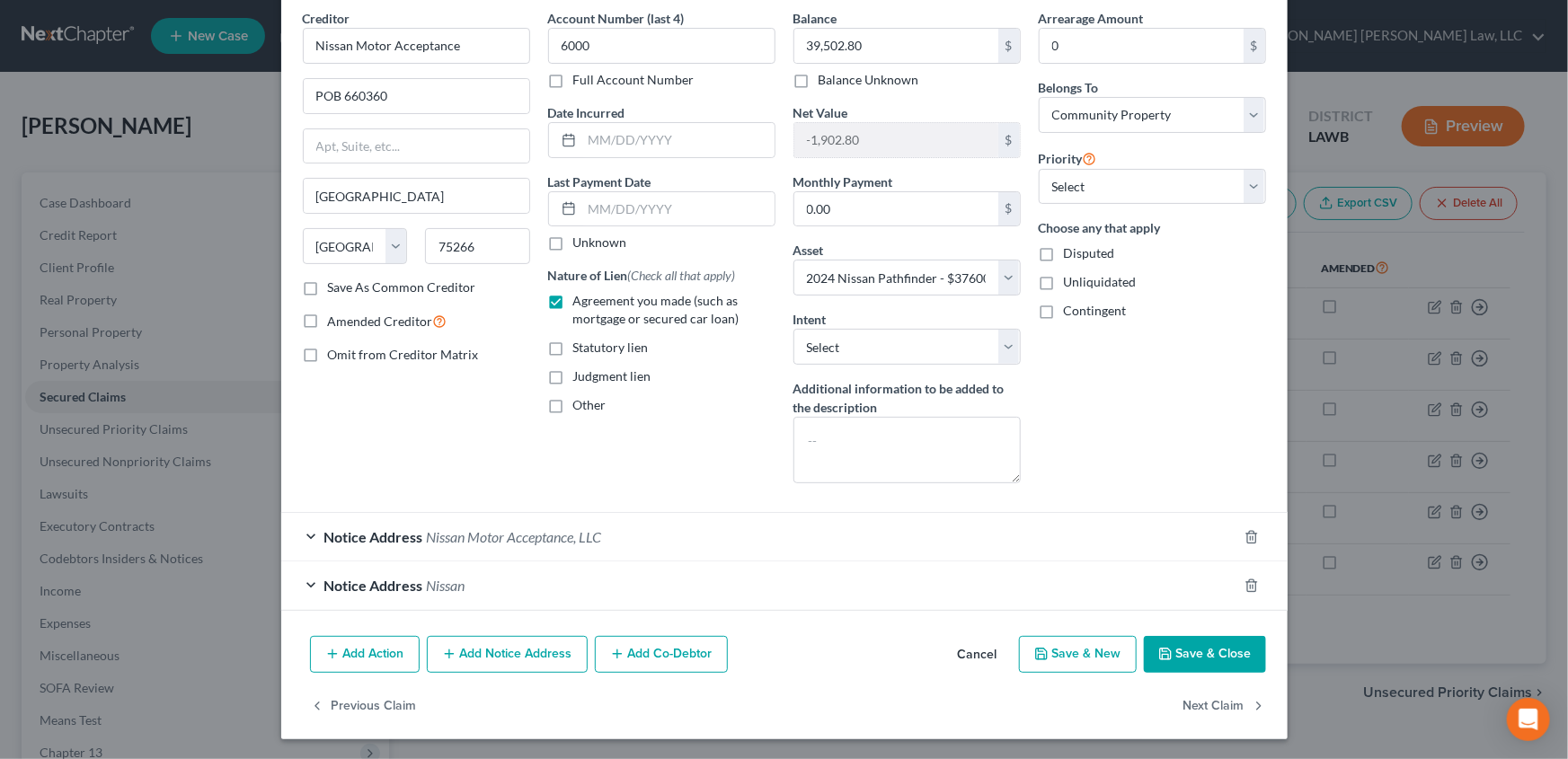
click at [528, 532] on span "Nissan Motor Acceptance, LLC" at bounding box center [514, 537] width 175 height 17
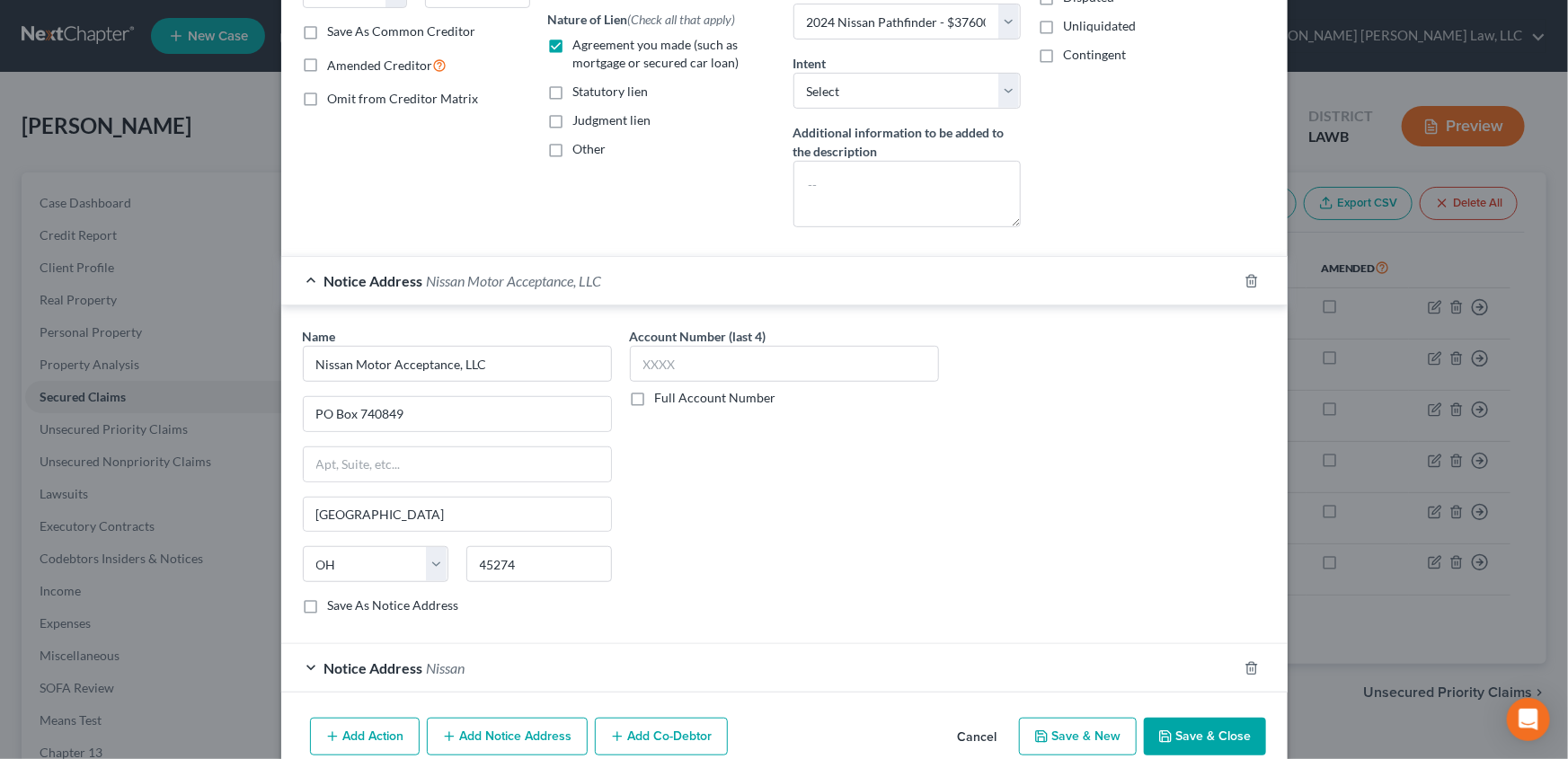
scroll to position [411, 0]
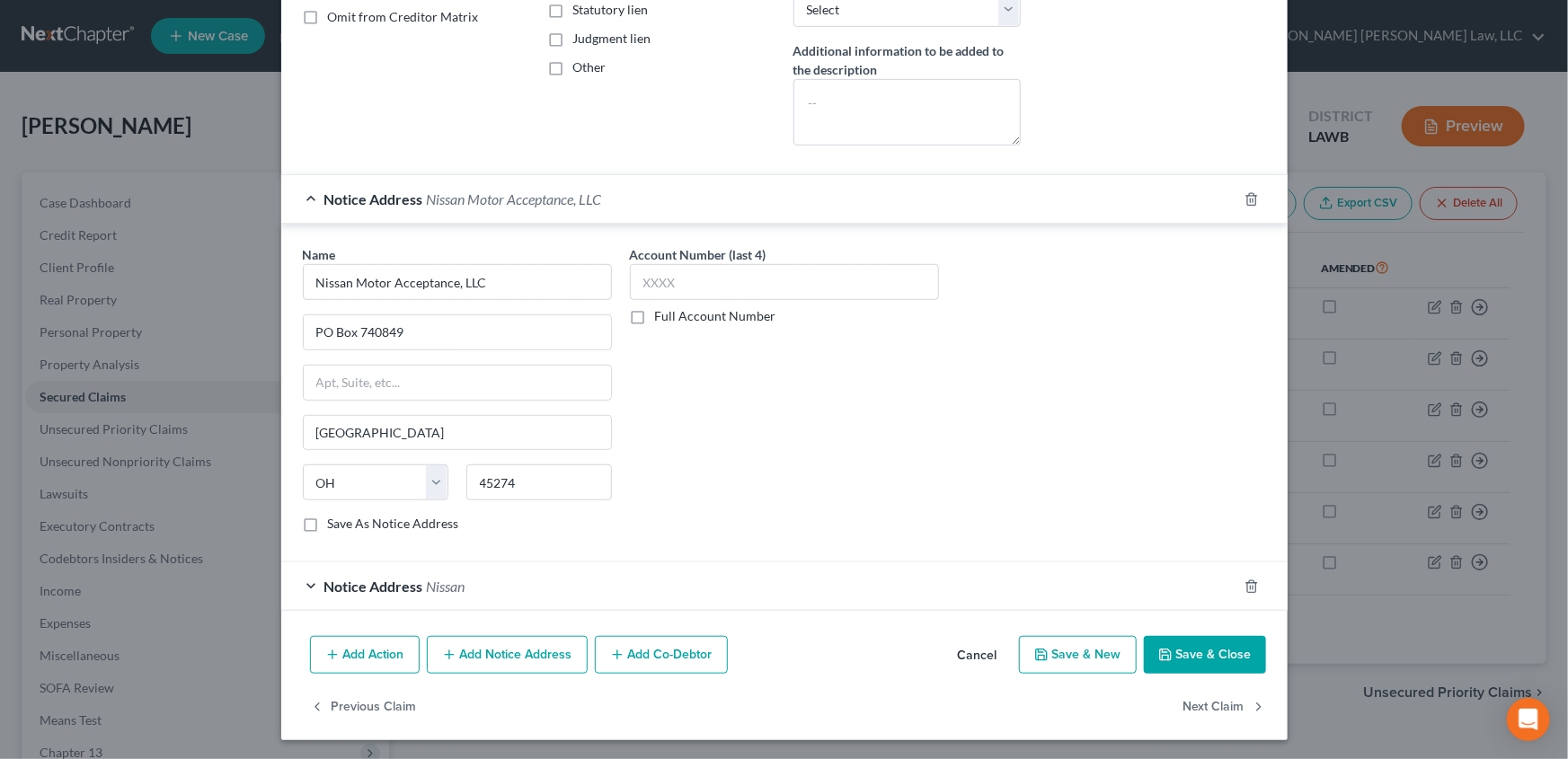
click at [396, 580] on span "Notice Address" at bounding box center [373, 586] width 99 height 17
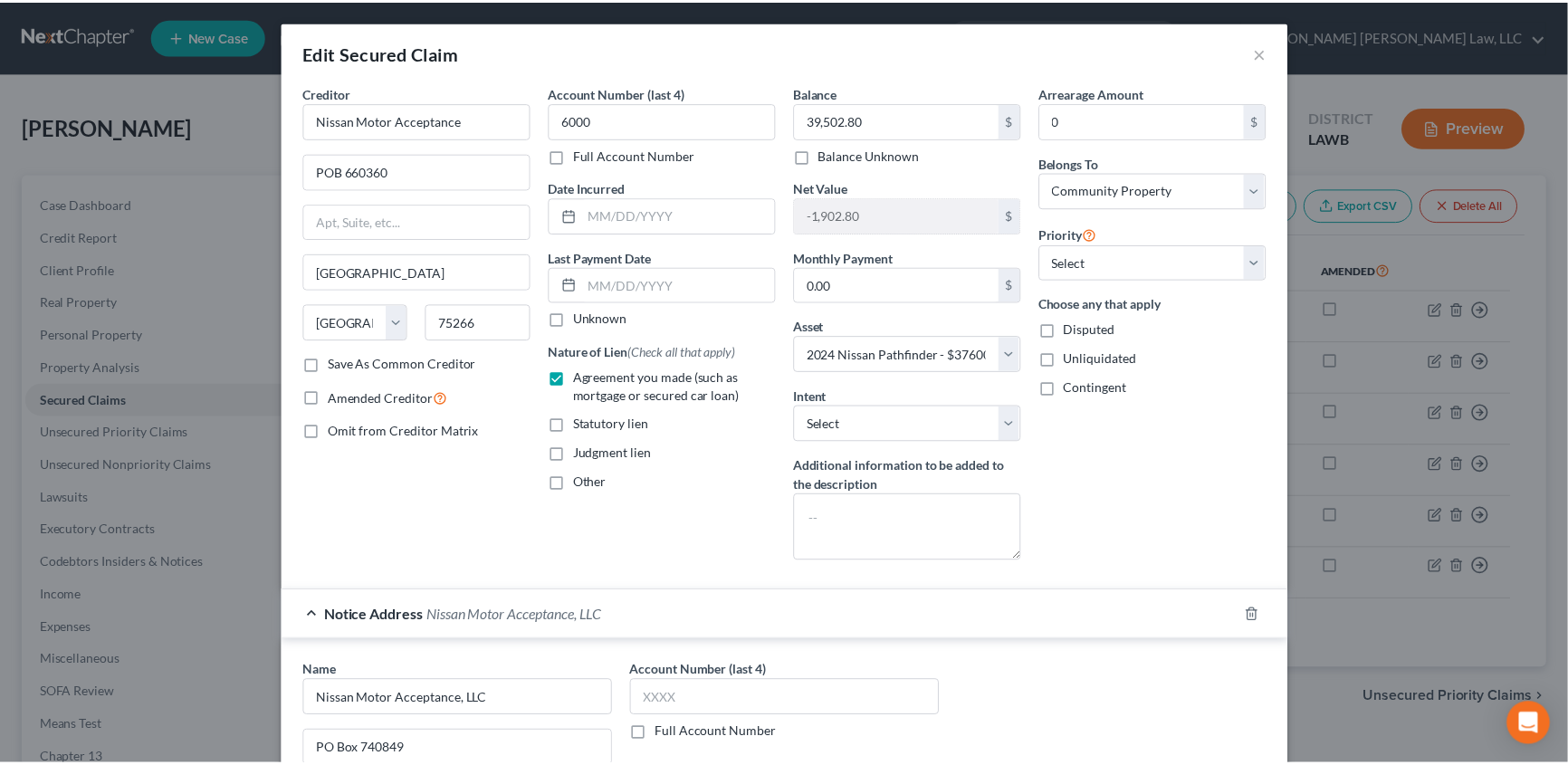
scroll to position [0, 0]
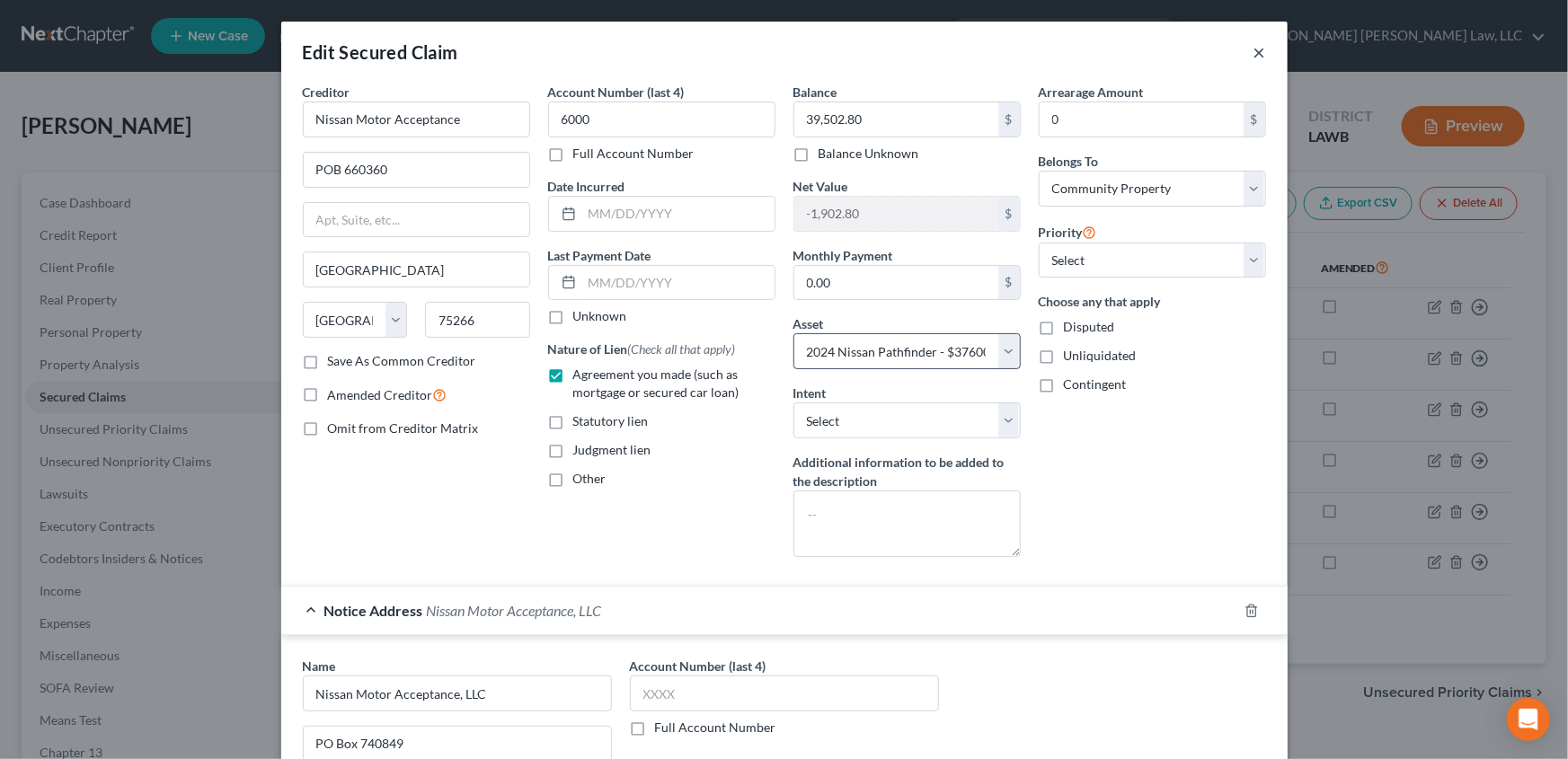
click at [1254, 50] on button "×" at bounding box center [1259, 52] width 12 height 21
